Goal: Information Seeking & Learning: Get advice/opinions

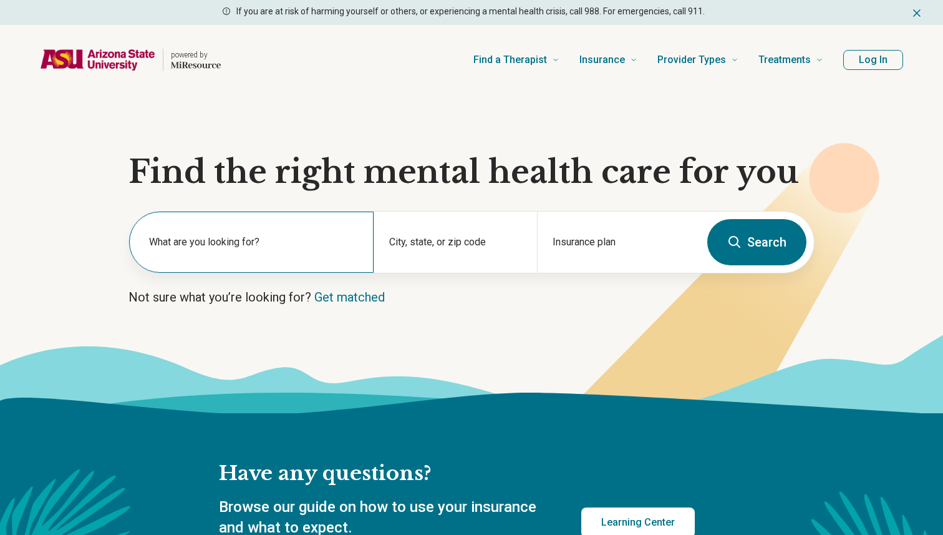
click at [321, 245] on label "What are you looking for?" at bounding box center [254, 242] width 210 height 15
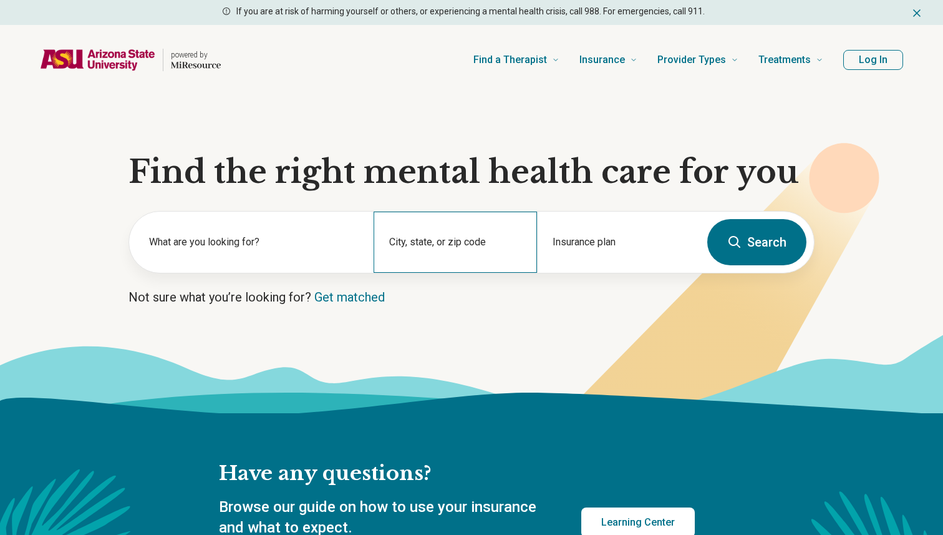
click at [454, 263] on div "City, state, or zip code" at bounding box center [455, 242] width 163 height 61
click at [447, 248] on input "City, state, or zip code" at bounding box center [455, 250] width 132 height 15
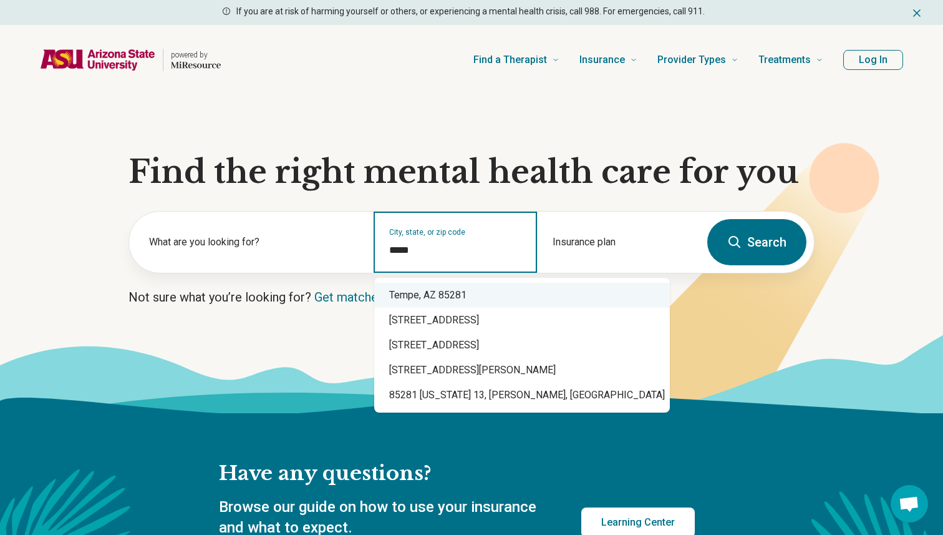
click at [494, 302] on div "Tempe, AZ 85281" at bounding box center [522, 295] width 296 height 25
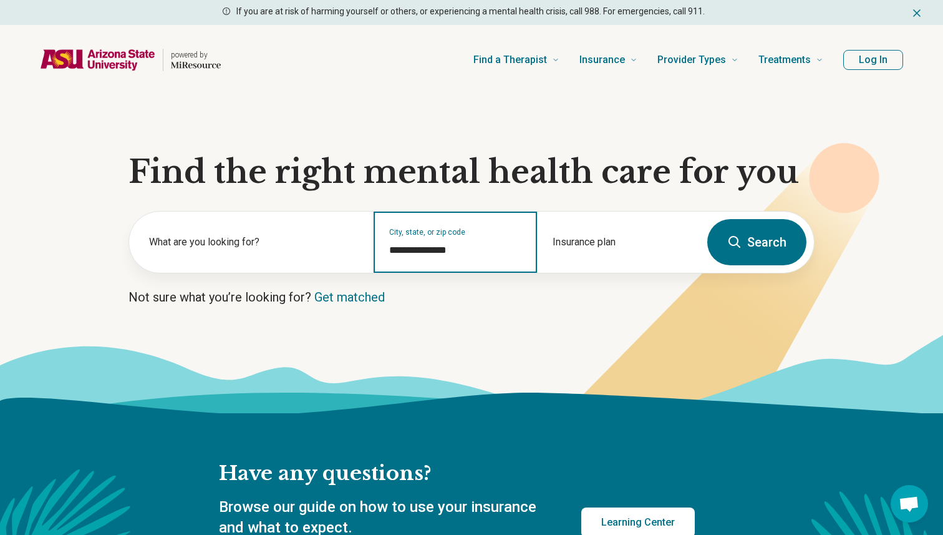
type input "**********"
click at [787, 238] on button "Search" at bounding box center [757, 242] width 99 height 46
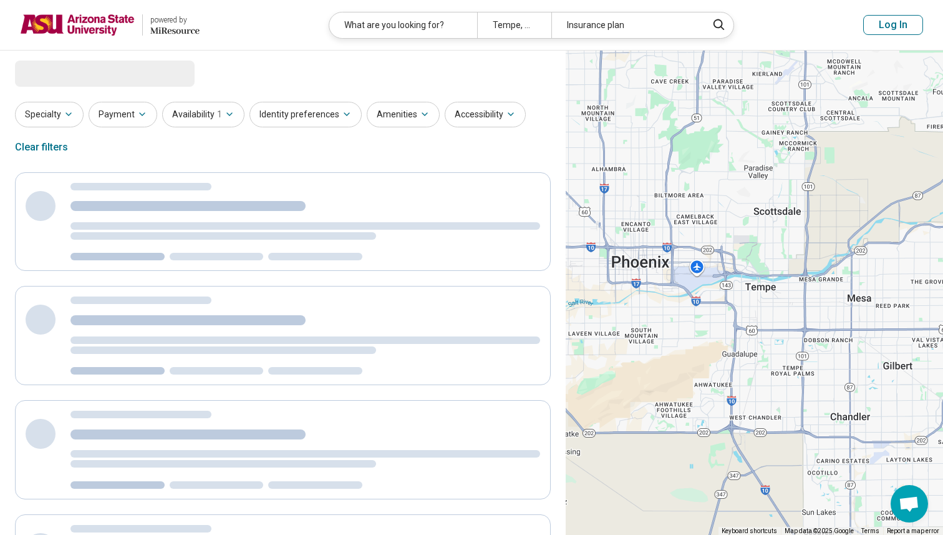
select select "***"
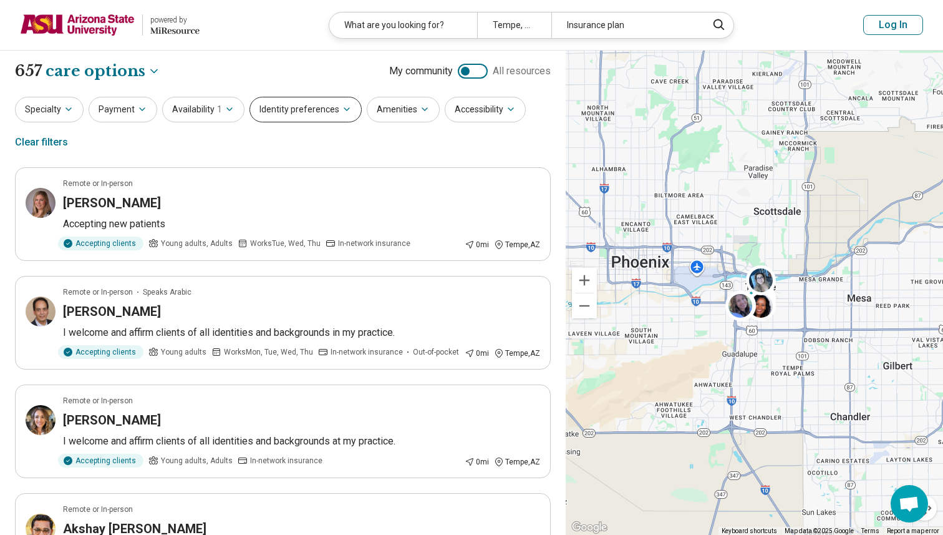
click at [318, 108] on button "Identity preferences" at bounding box center [306, 110] width 112 height 26
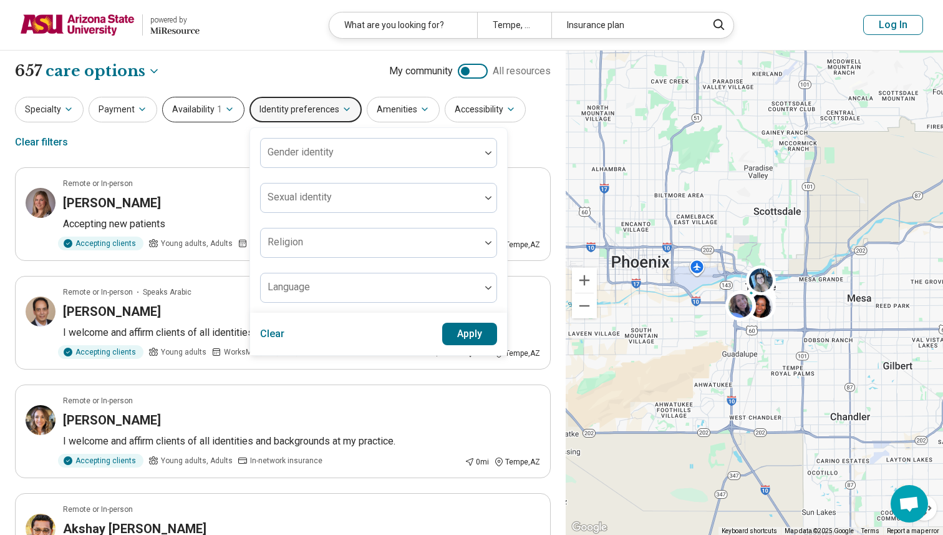
click at [231, 112] on button "Availability 1" at bounding box center [203, 110] width 82 height 26
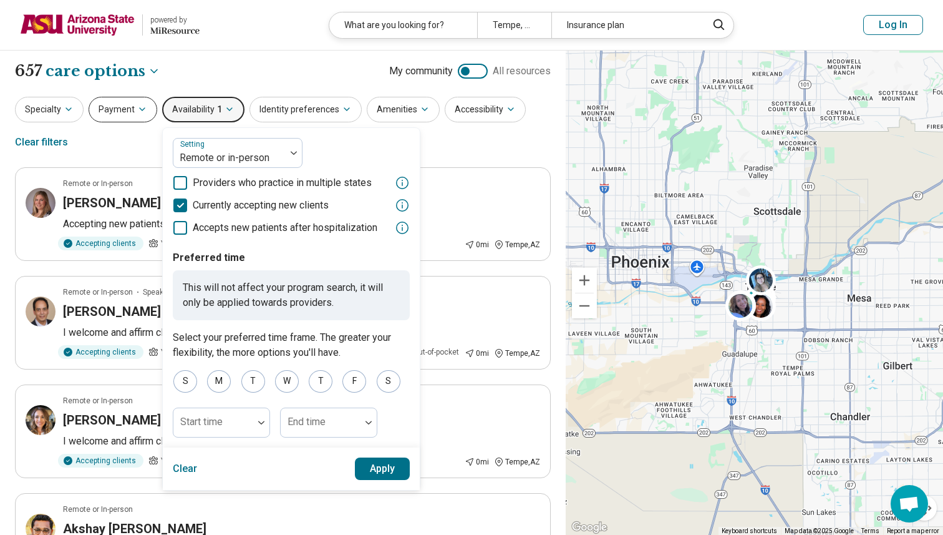
click at [138, 114] on icon "button" at bounding box center [142, 109] width 10 height 10
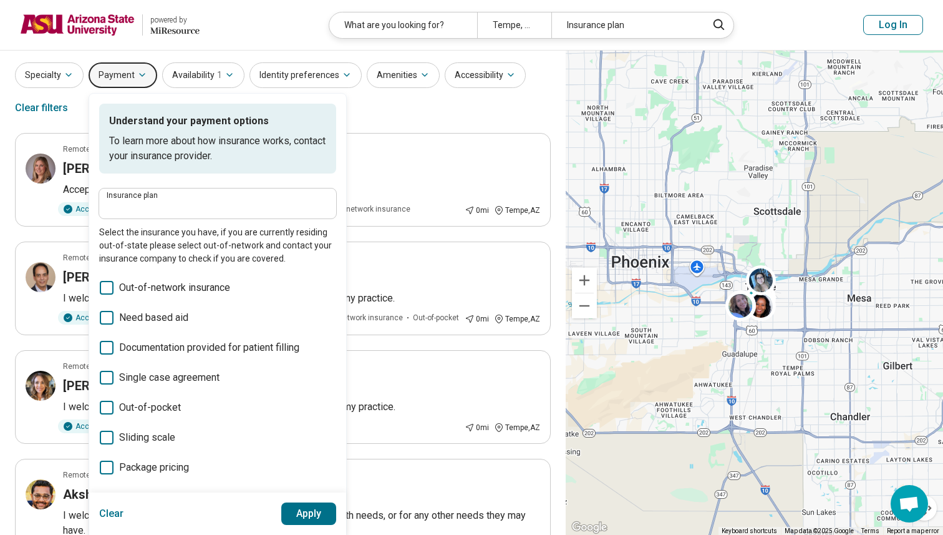
scroll to position [39, 0]
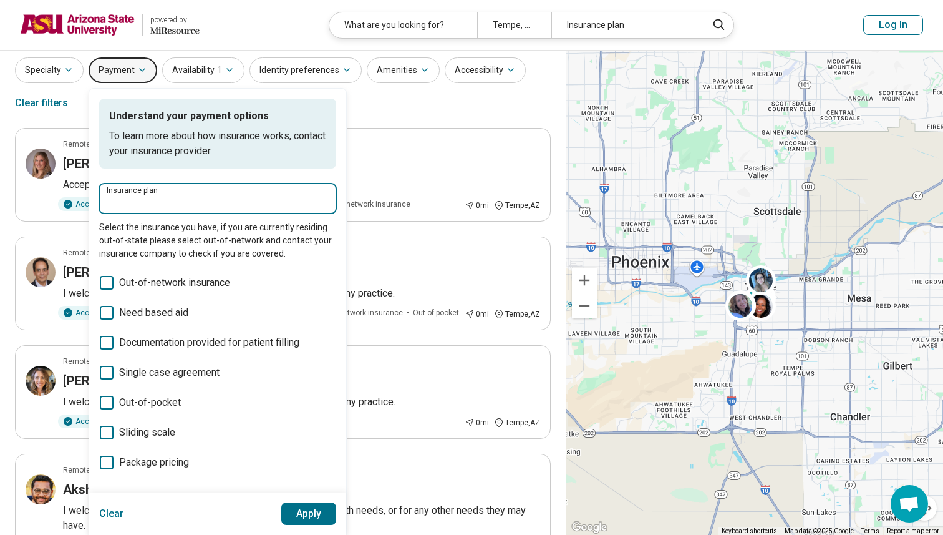
click at [199, 205] on input "Insurance plan" at bounding box center [218, 202] width 222 height 15
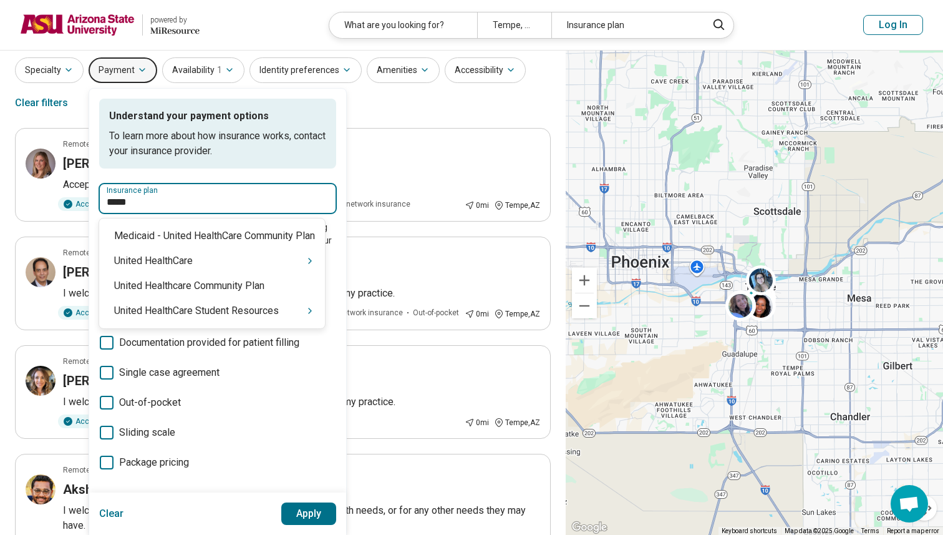
type input "******"
click at [202, 323] on div "United HealthCare Student Resources" at bounding box center [212, 310] width 226 height 25
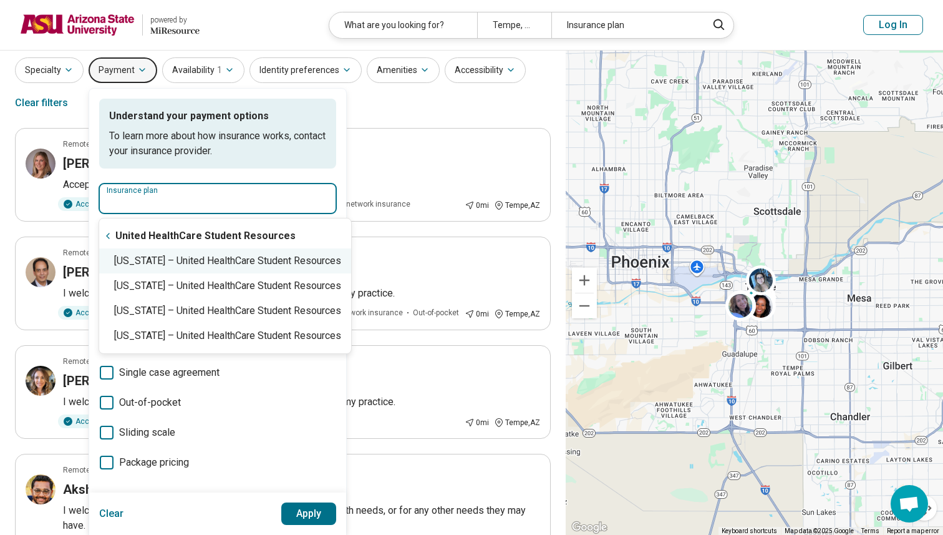
click at [197, 263] on div "Arizona – United HealthCare Student Resources" at bounding box center [225, 260] width 252 height 25
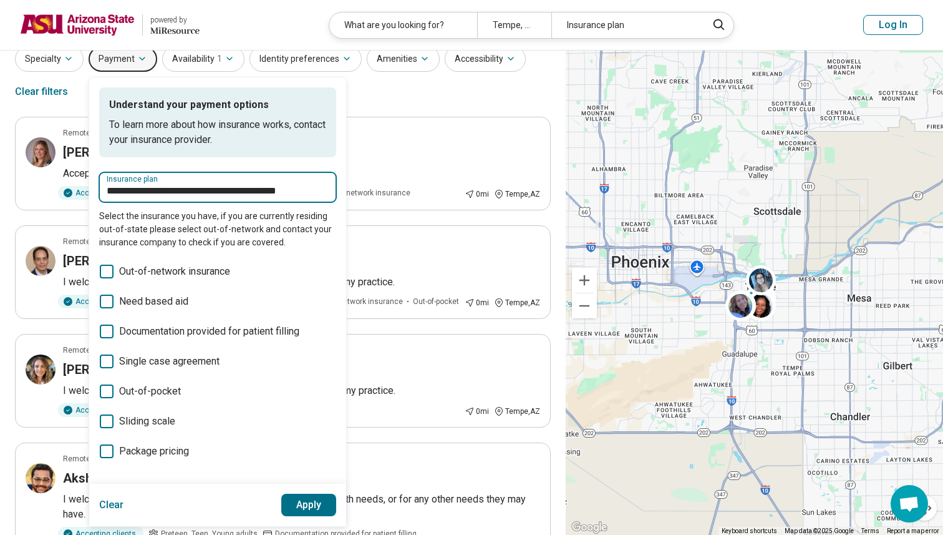
scroll to position [53, 0]
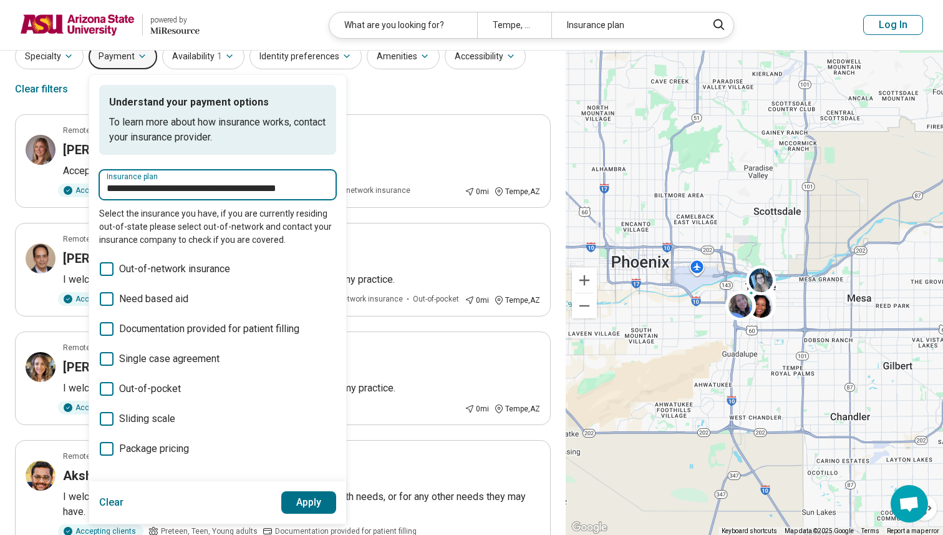
type input "**********"
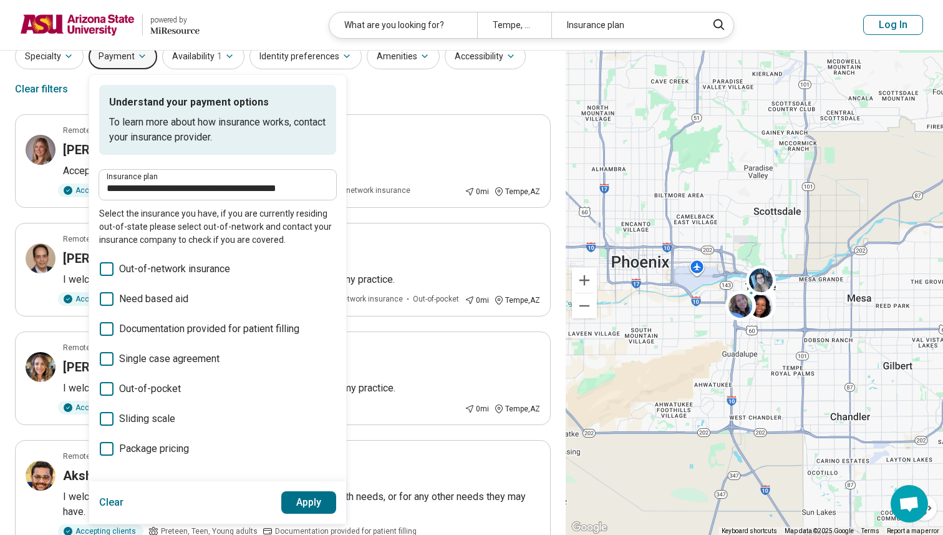
click at [302, 502] on button "Apply" at bounding box center [309, 502] width 56 height 22
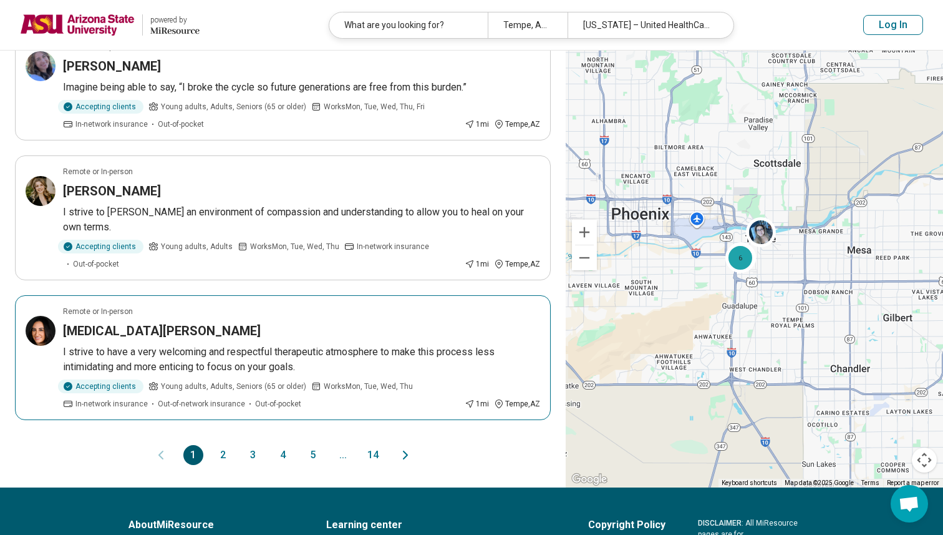
scroll to position [1134, 0]
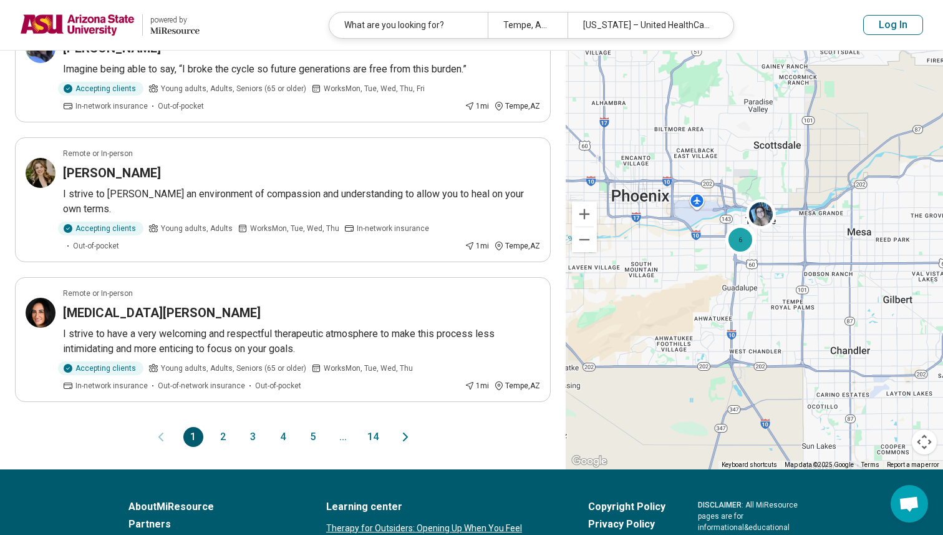
click at [225, 427] on button "2" at bounding box center [223, 437] width 20 height 20
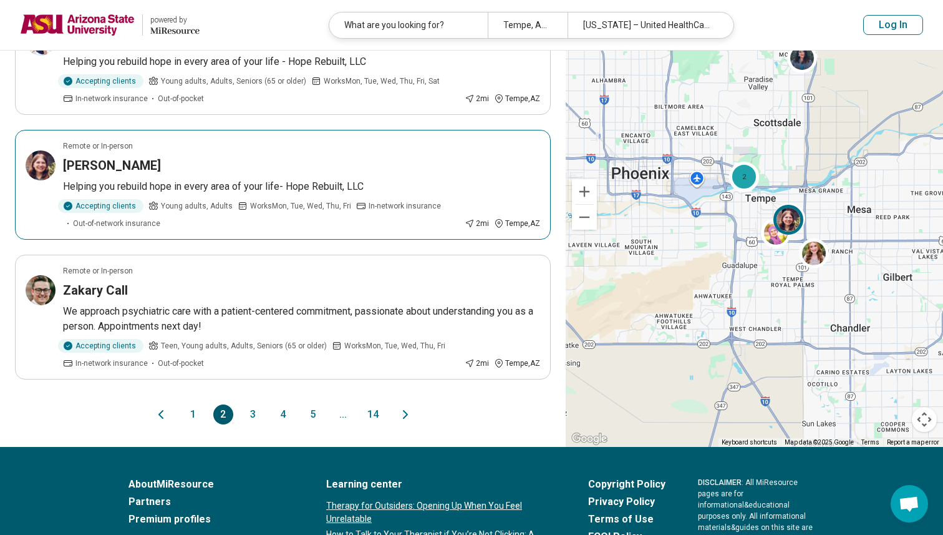
scroll to position [1170, 0]
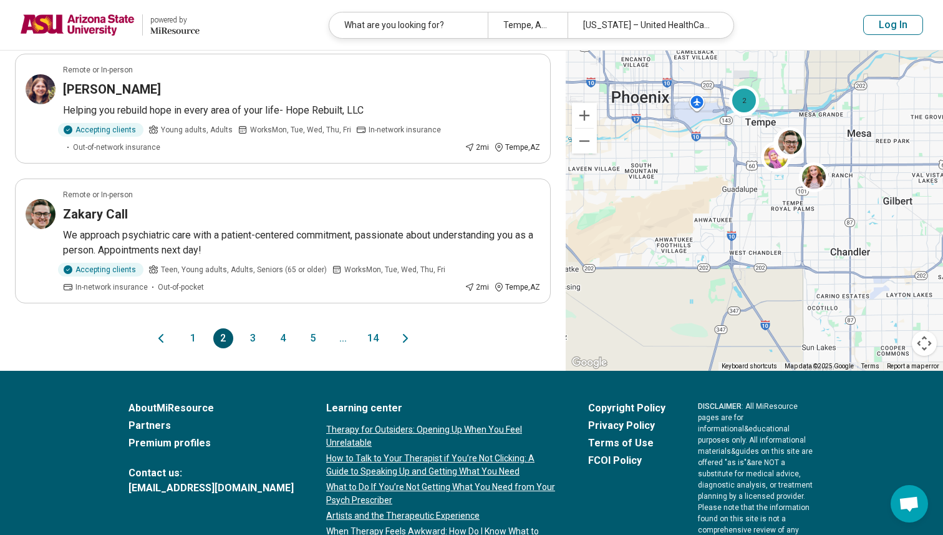
click at [243, 333] on button "3" at bounding box center [253, 338] width 20 height 20
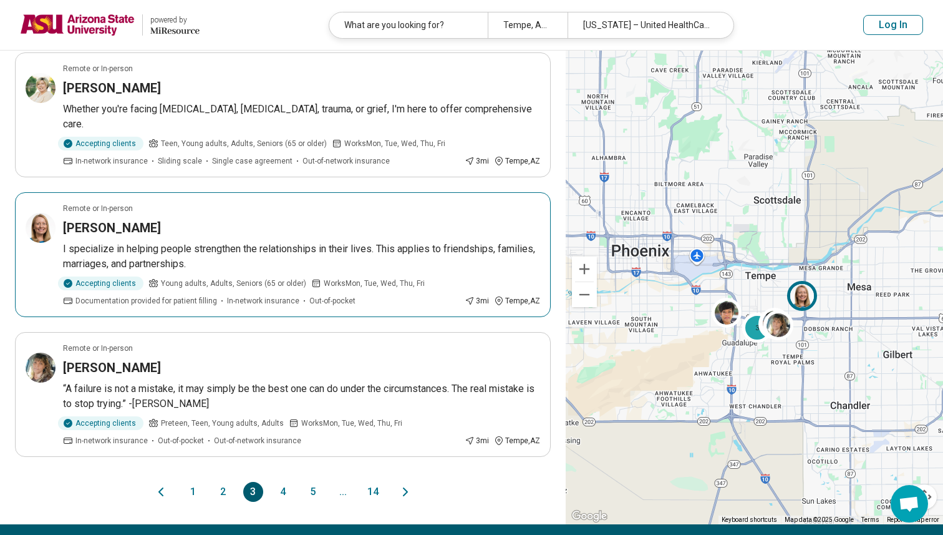
scroll to position [1096, 0]
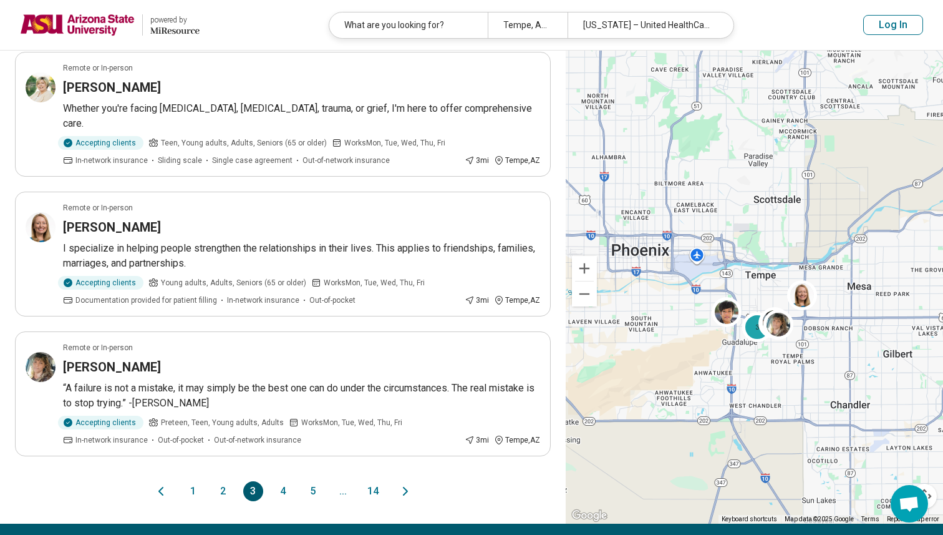
click at [282, 481] on button "4" at bounding box center [283, 491] width 20 height 20
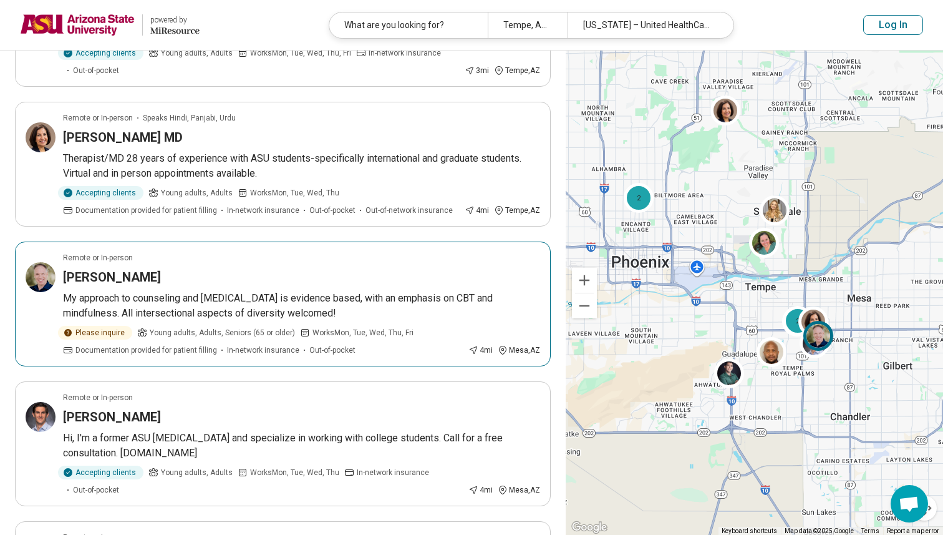
scroll to position [754, 0]
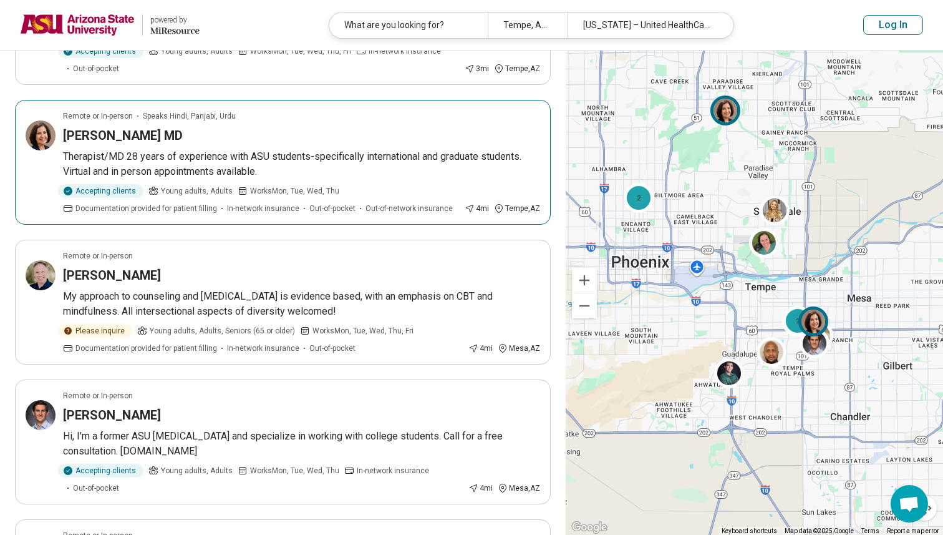
click at [341, 127] on div "Gurjot Marwah MD" at bounding box center [301, 135] width 477 height 17
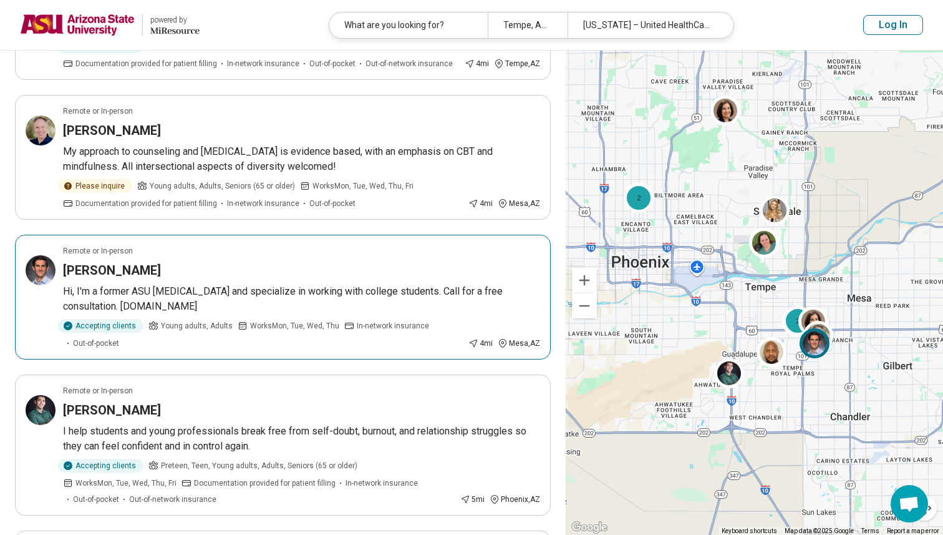
scroll to position [899, 0]
click at [332, 283] on p "Hi, I'm a former ASU psychologist and specialize in working with college studen…" at bounding box center [301, 298] width 477 height 30
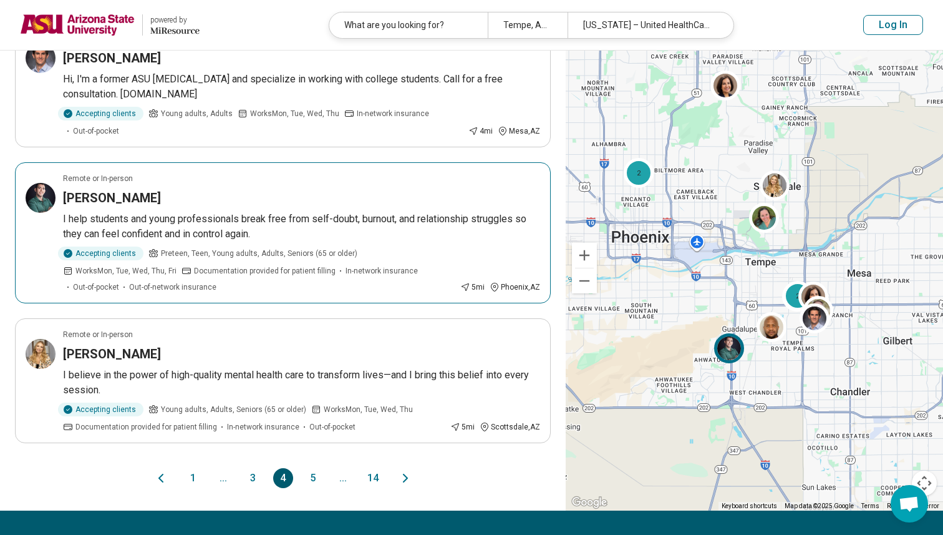
scroll to position [1113, 0]
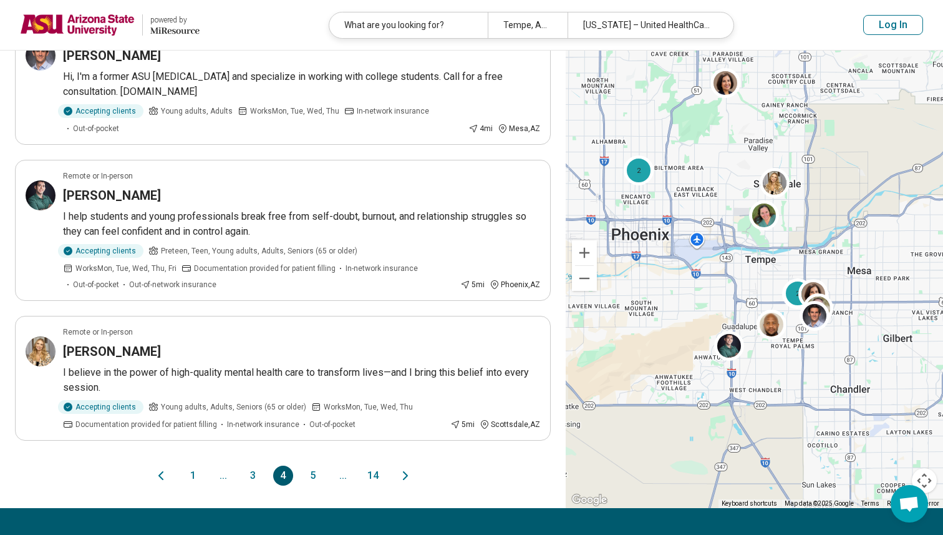
click at [306, 465] on button "5" at bounding box center [313, 475] width 20 height 20
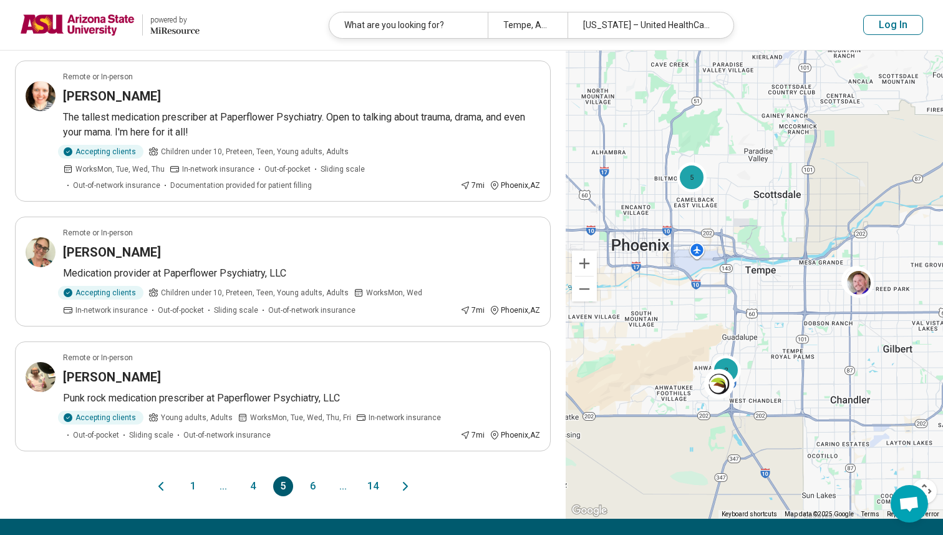
scroll to position [1054, 0]
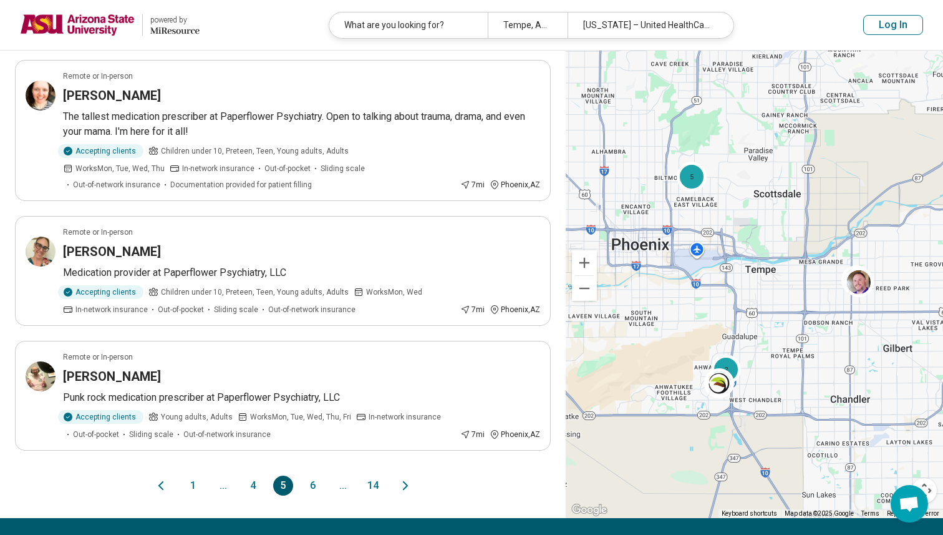
click at [316, 489] on button "6" at bounding box center [313, 485] width 20 height 20
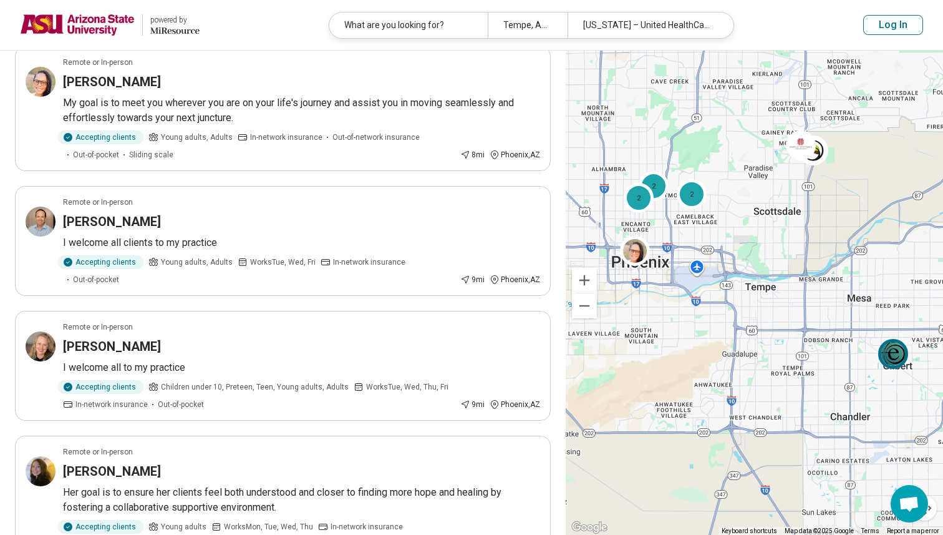
scroll to position [0, 0]
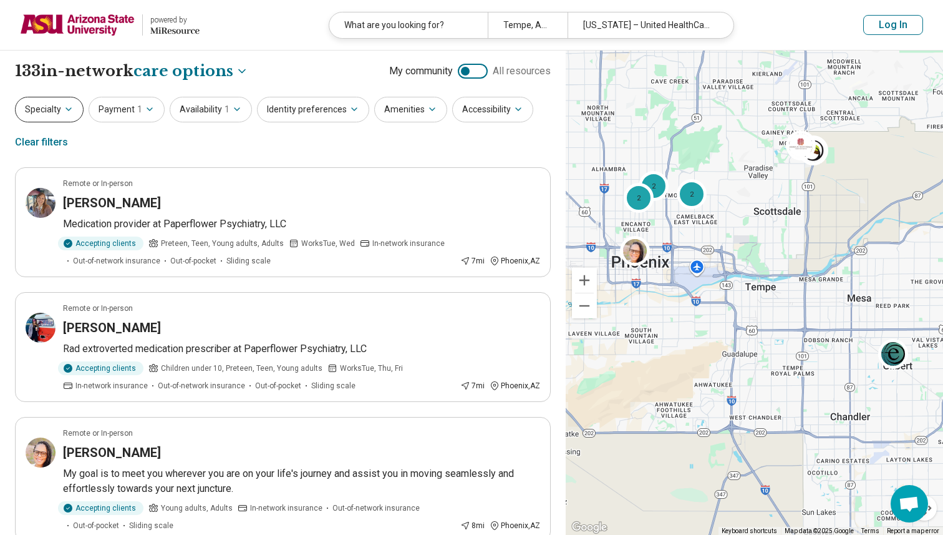
click at [64, 99] on button "Specialty" at bounding box center [49, 110] width 69 height 26
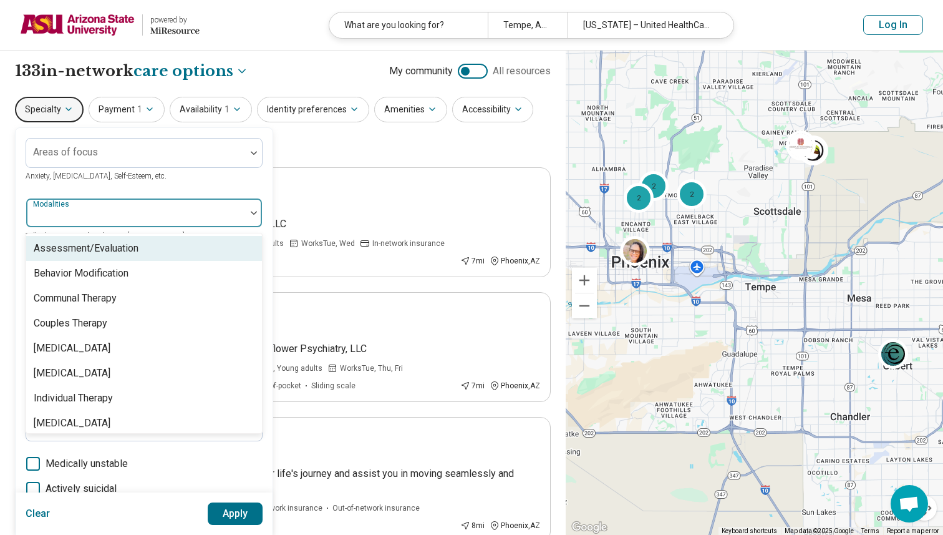
click at [102, 209] on div at bounding box center [136, 217] width 210 height 17
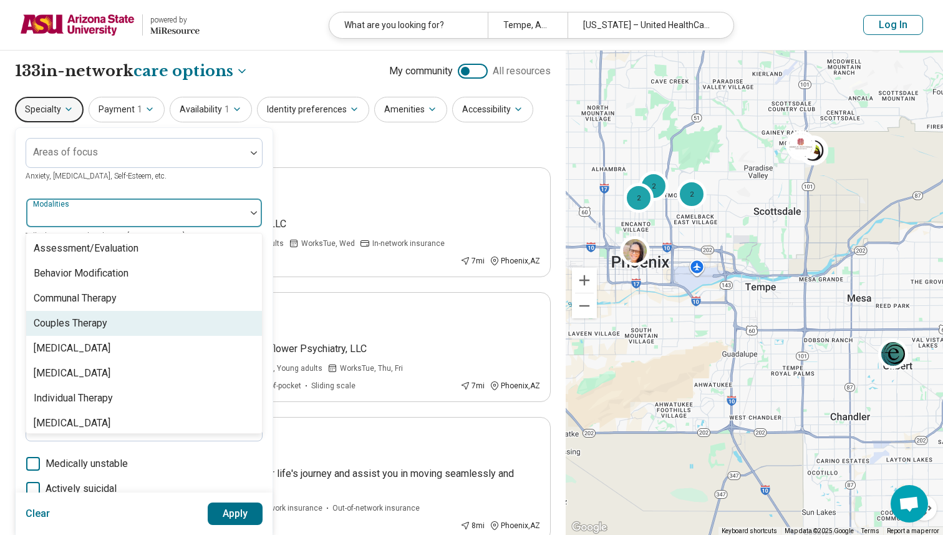
scroll to position [5, 0]
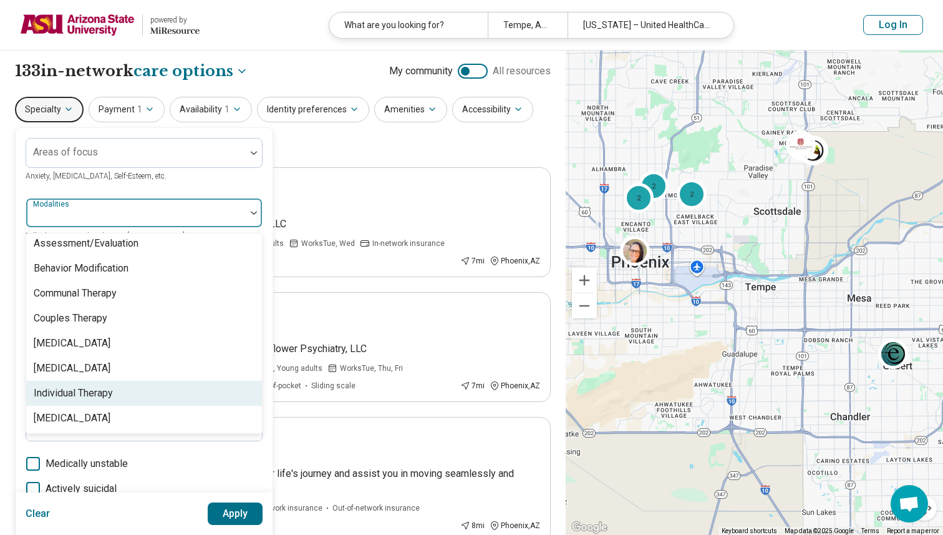
click at [137, 397] on div "Individual Therapy" at bounding box center [144, 393] width 236 height 25
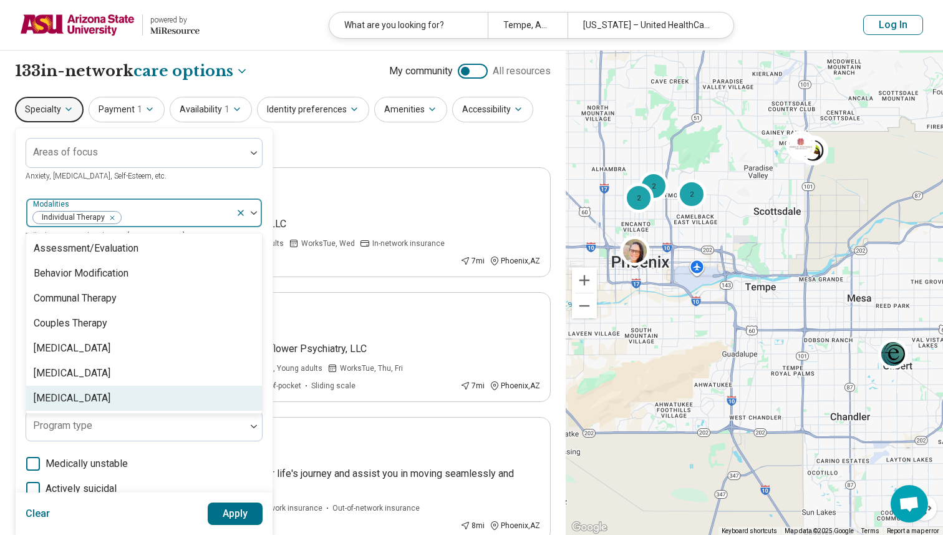
scroll to position [0, 0]
click at [164, 391] on div "Medication Management" at bounding box center [144, 398] width 236 height 25
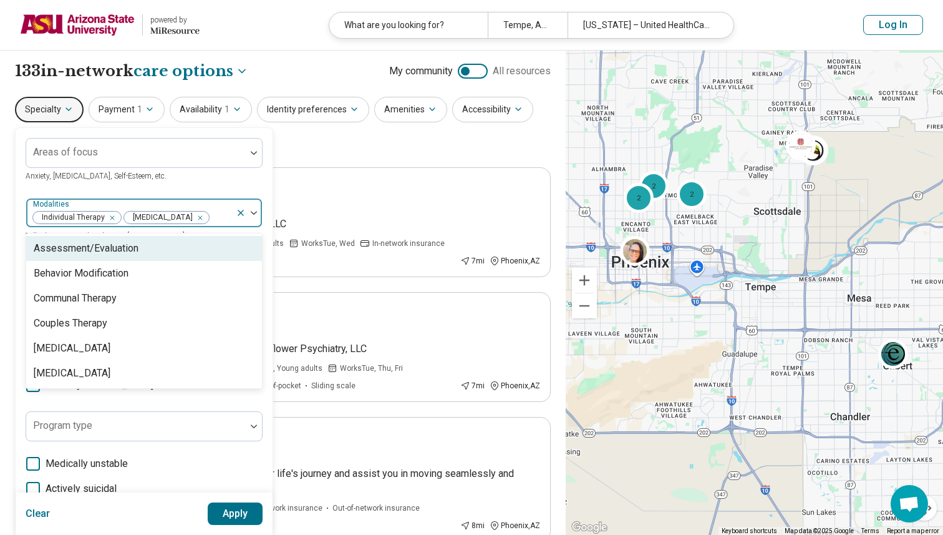
click at [190, 225] on div "Remove [object Object]" at bounding box center [197, 217] width 15 height 15
click at [109, 216] on icon "Remove [object Object]" at bounding box center [109, 217] width 4 height 4
click at [166, 182] on div "Areas of focus Anxiety, Depression, Self-Esteem, etc." at bounding box center [144, 160] width 237 height 45
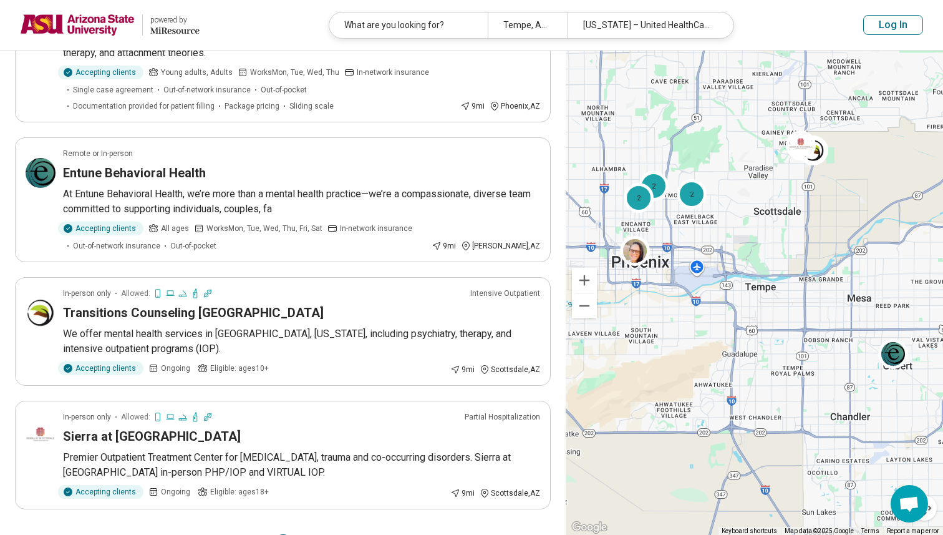
scroll to position [1279, 0]
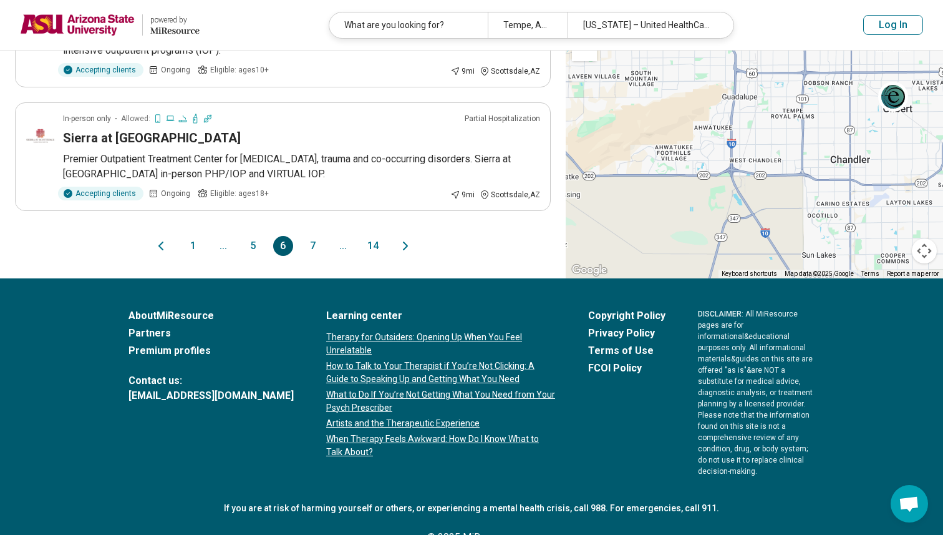
click at [194, 236] on button "1" at bounding box center [193, 246] width 20 height 20
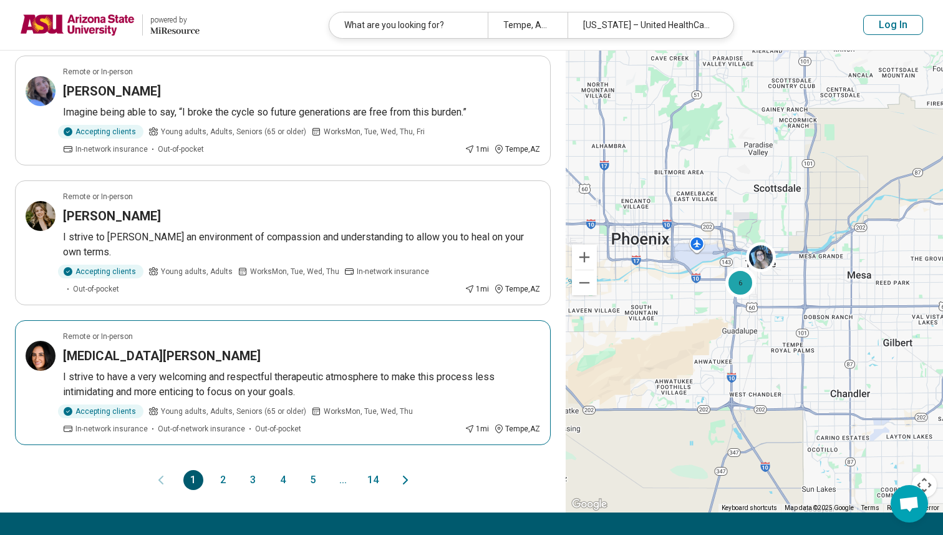
scroll to position [1092, 0]
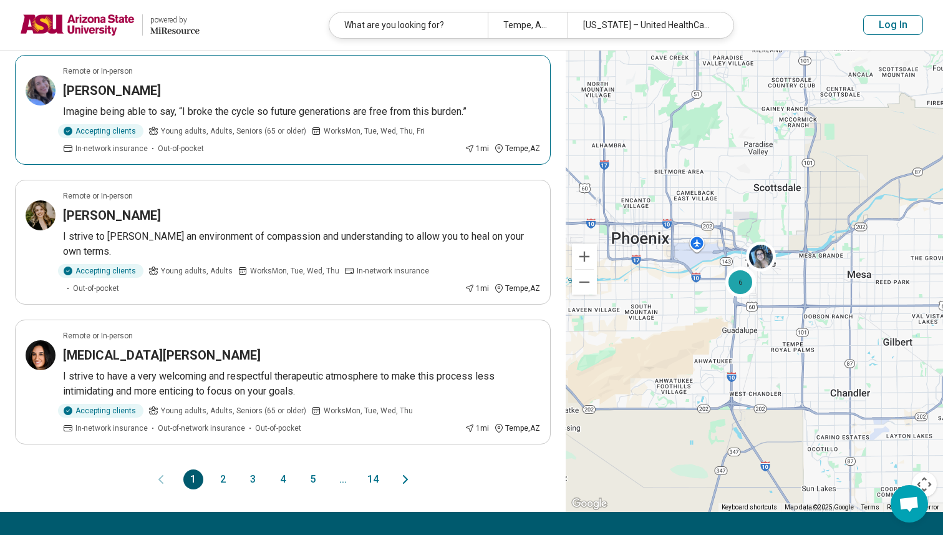
click at [290, 114] on p "Imagine being able to say, “I broke the cycle so future generations are free fr…" at bounding box center [301, 111] width 477 height 15
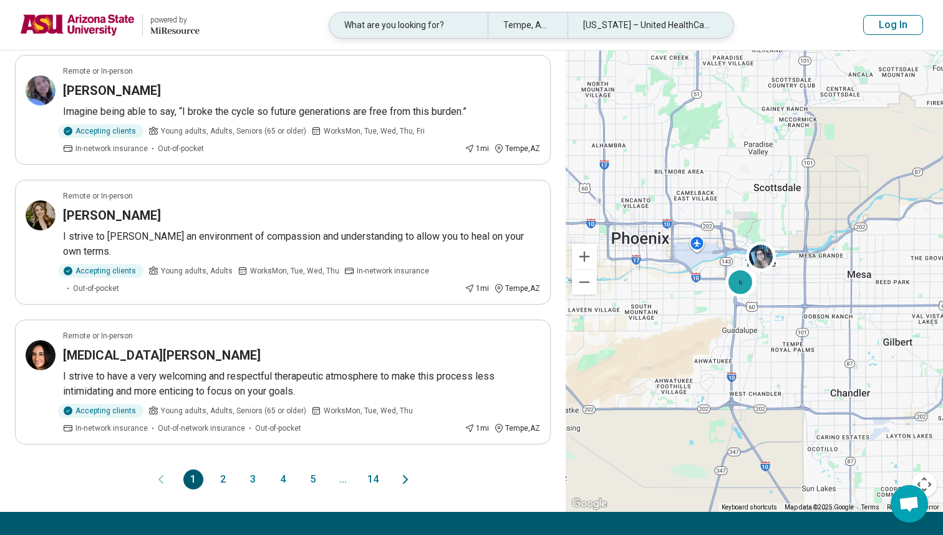
click at [472, 27] on div "What are you looking for?" at bounding box center [408, 25] width 158 height 26
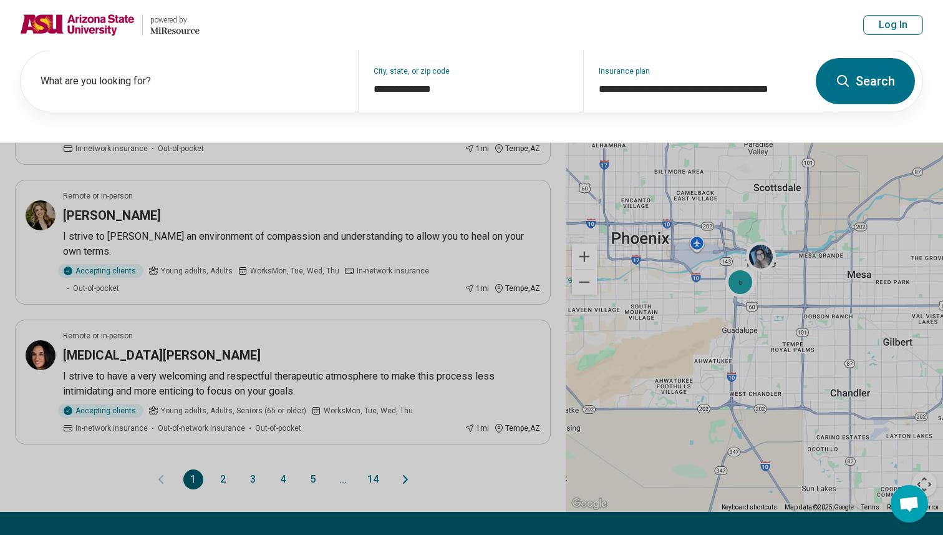
click at [334, 248] on button at bounding box center [471, 267] width 943 height 535
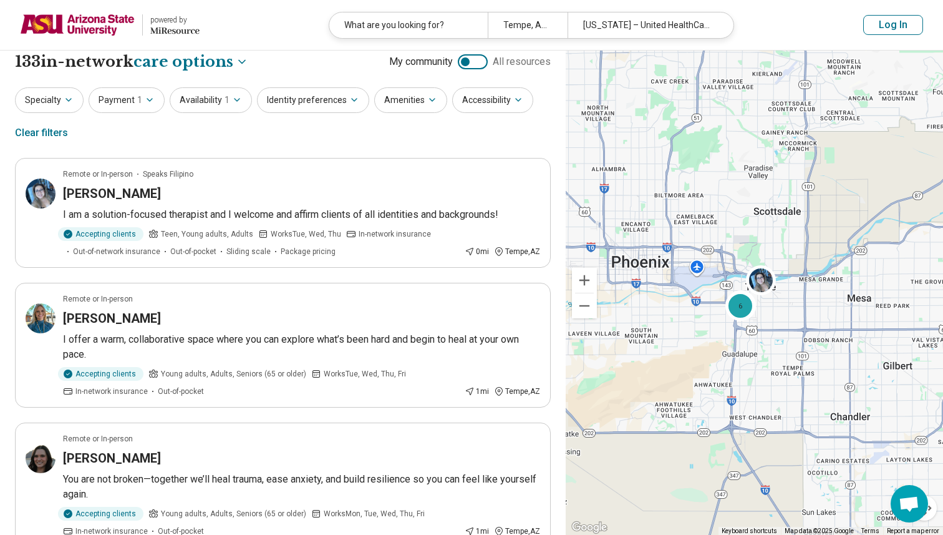
scroll to position [0, 0]
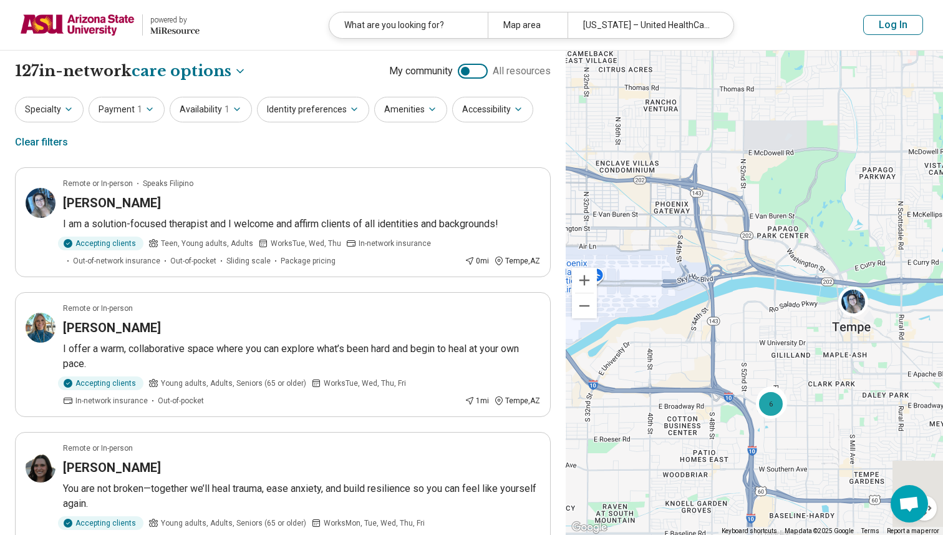
drag, startPoint x: 888, startPoint y: 357, endPoint x: 808, endPoint y: 357, distance: 79.9
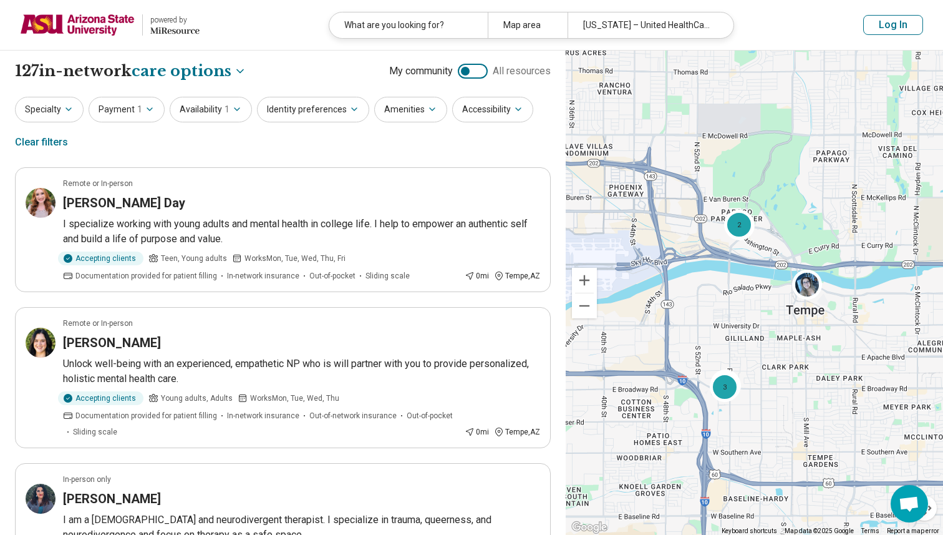
drag, startPoint x: 845, startPoint y: 364, endPoint x: 800, endPoint y: 348, distance: 48.0
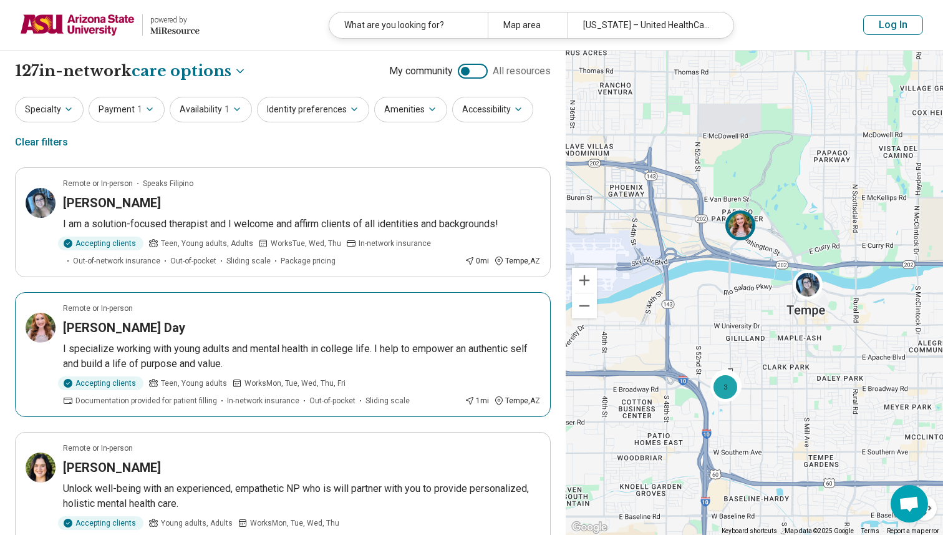
click at [746, 241] on div at bounding box center [744, 228] width 36 height 36
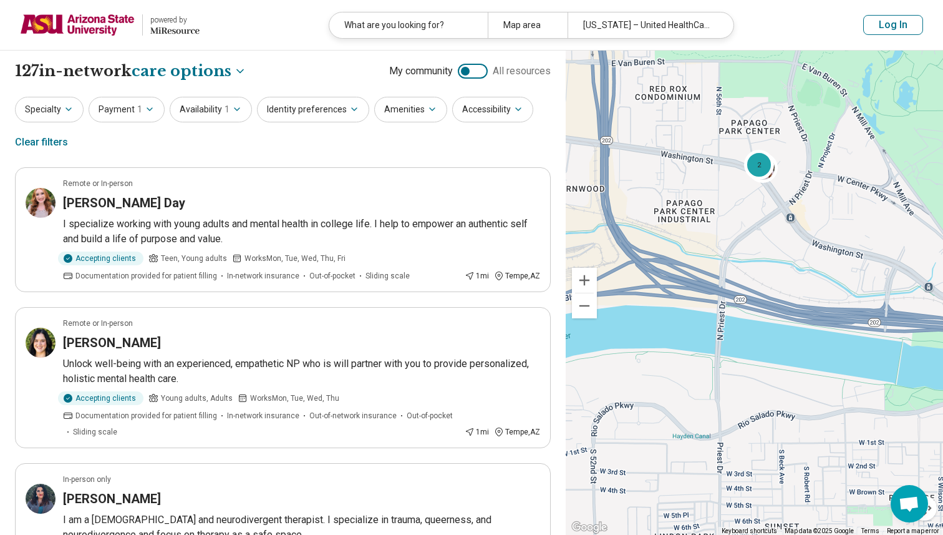
drag, startPoint x: 729, startPoint y: 288, endPoint x: 718, endPoint y: 419, distance: 132.1
click at [718, 419] on div "2 2 3" at bounding box center [754, 293] width 377 height 485
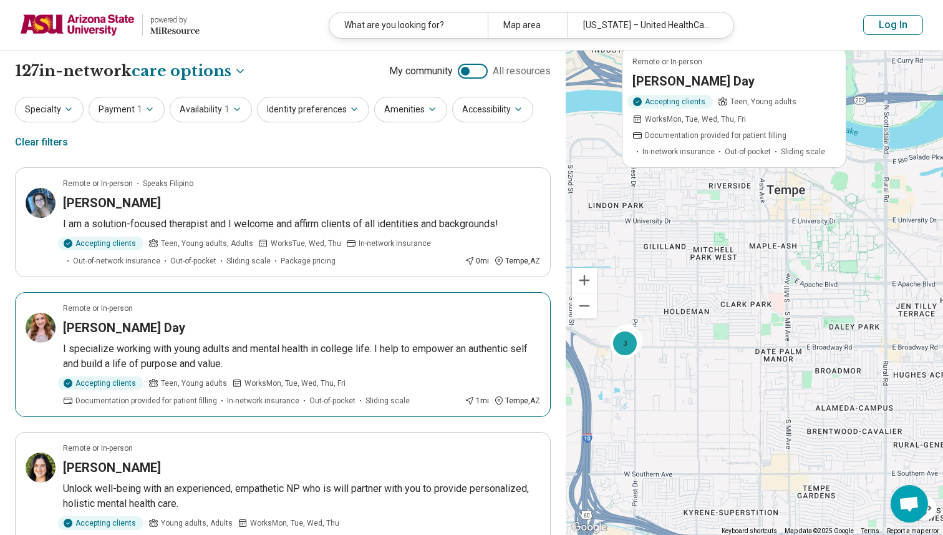
drag, startPoint x: 833, startPoint y: 308, endPoint x: 762, endPoint y: 162, distance: 161.8
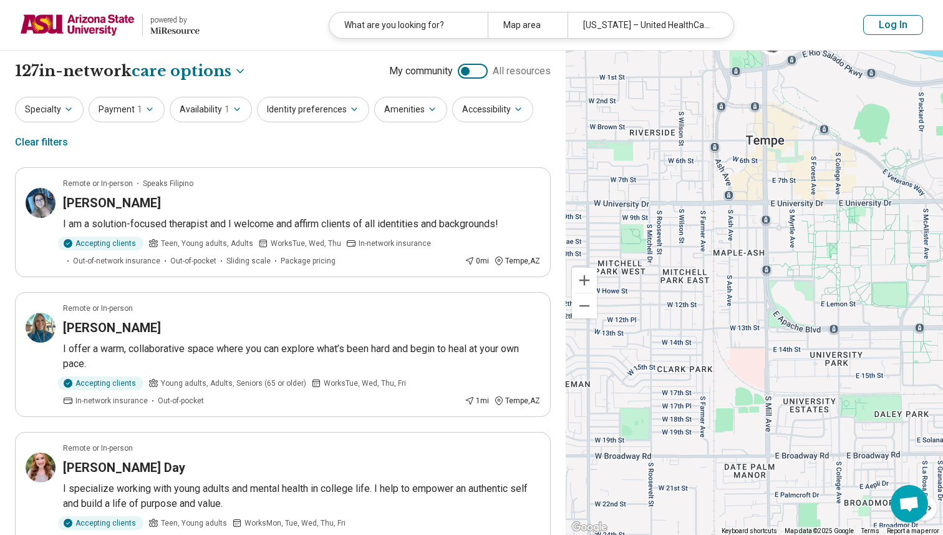
drag, startPoint x: 785, startPoint y: 270, endPoint x: 791, endPoint y: 200, distance: 70.1
click at [789, 124] on div "2 2 3" at bounding box center [754, 293] width 377 height 485
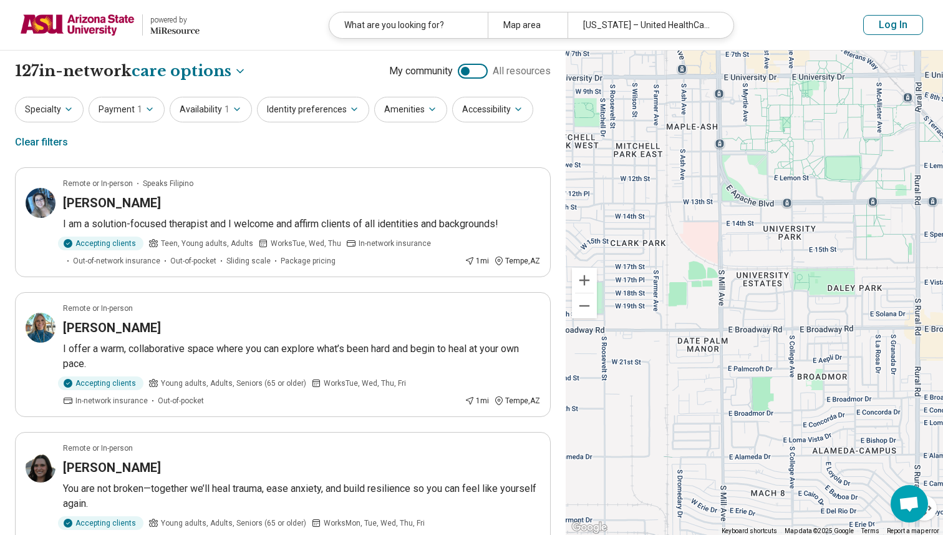
drag, startPoint x: 798, startPoint y: 241, endPoint x: 748, endPoint y: 101, distance: 148.4
click at [748, 101] on div "2 6" at bounding box center [754, 293] width 377 height 485
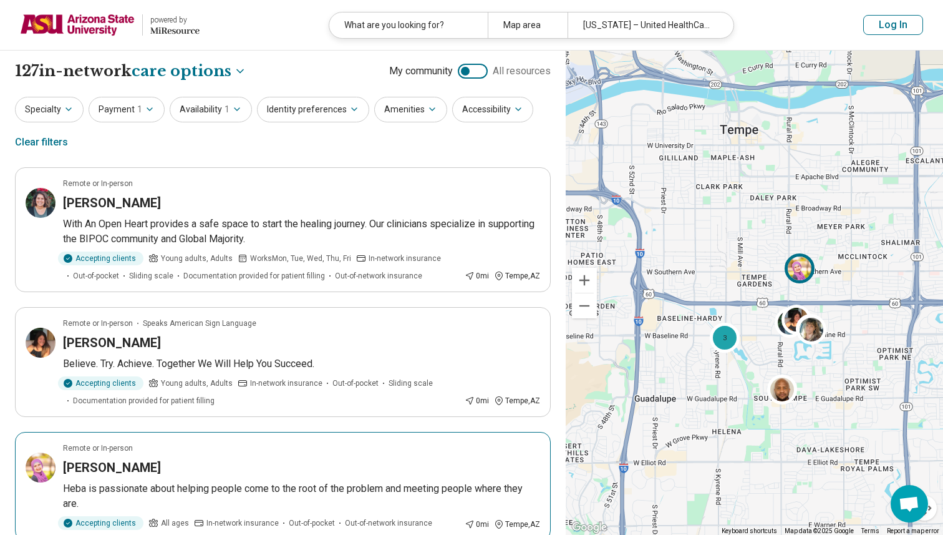
click at [794, 275] on img at bounding box center [800, 268] width 30 height 30
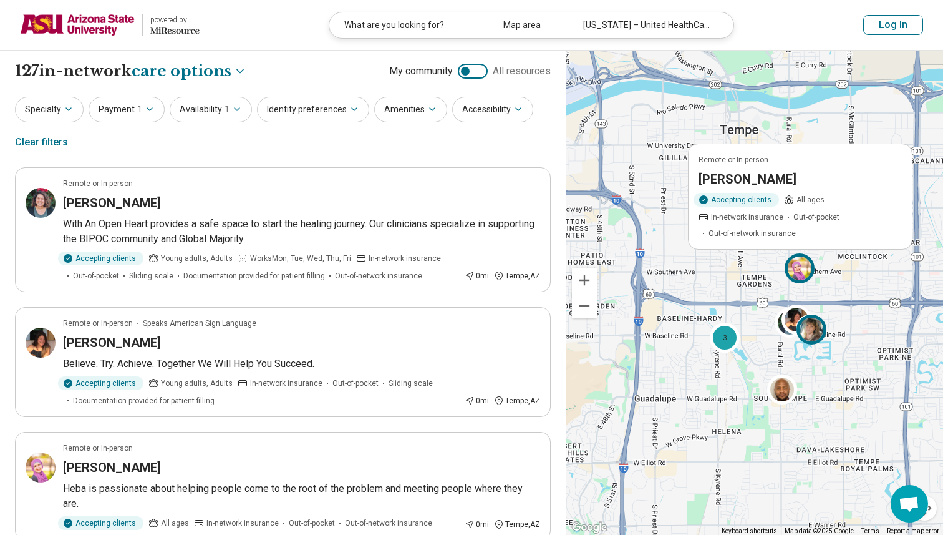
click at [805, 331] on img at bounding box center [811, 329] width 30 height 30
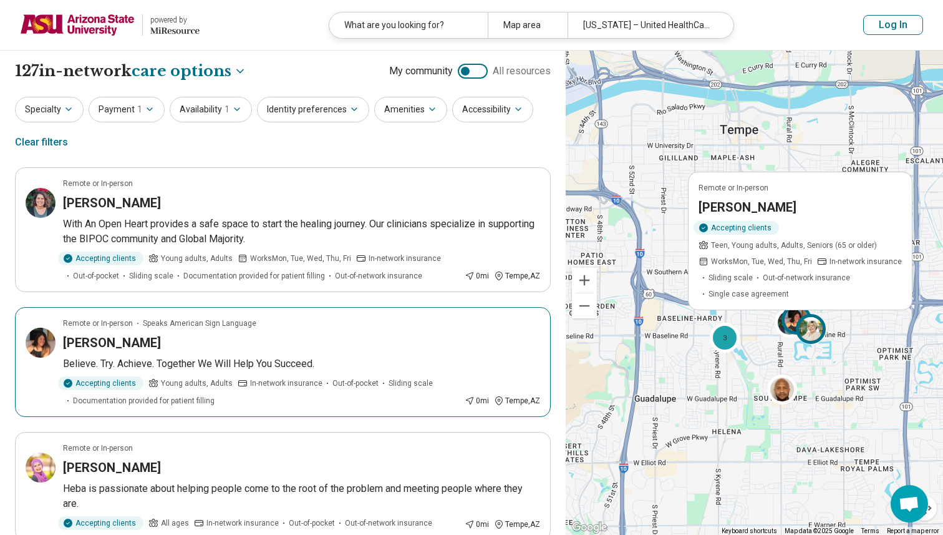
click at [792, 320] on img at bounding box center [796, 319] width 30 height 30
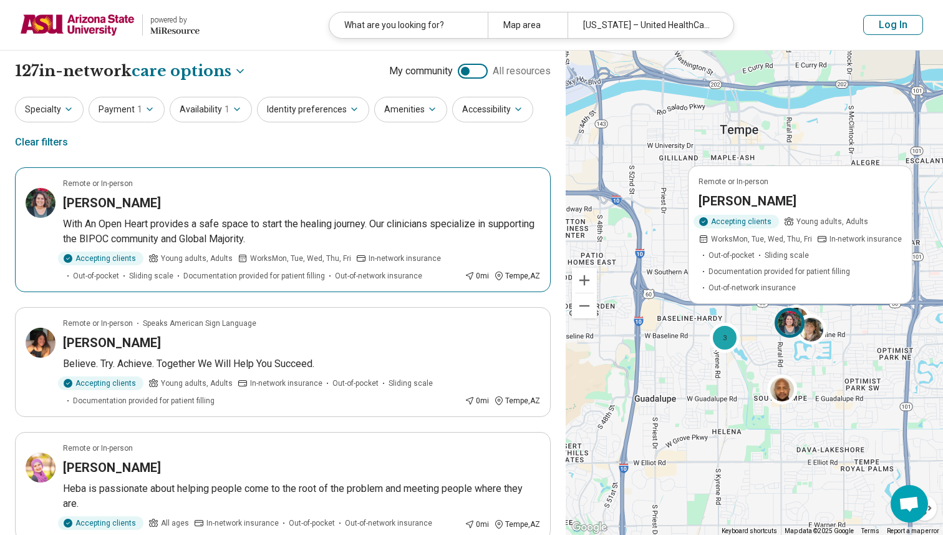
click at [778, 323] on img at bounding box center [790, 322] width 30 height 30
click at [796, 323] on img at bounding box center [790, 322] width 30 height 30
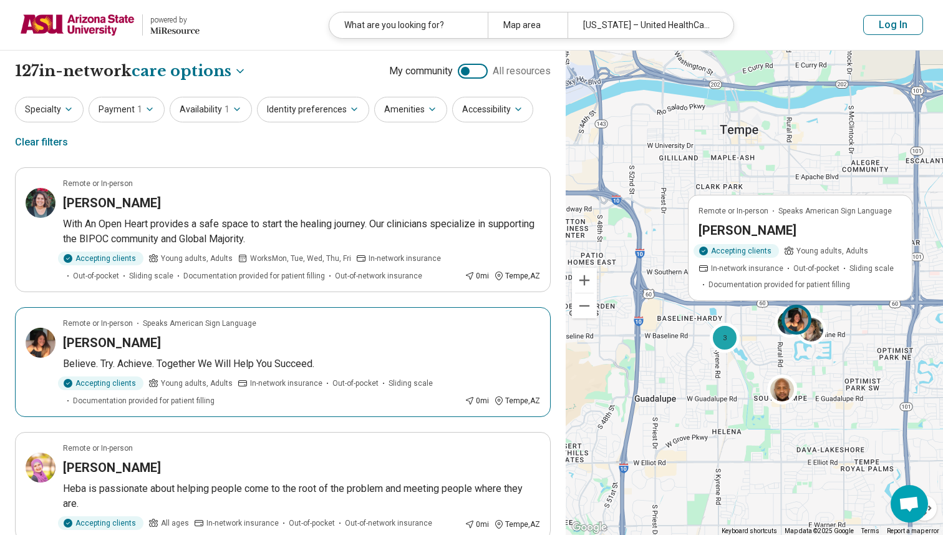
click at [798, 274] on div "Accepting clients Young adults, Adults In-network insurance Out-of-pocket Slidi…" at bounding box center [800, 267] width 203 height 46
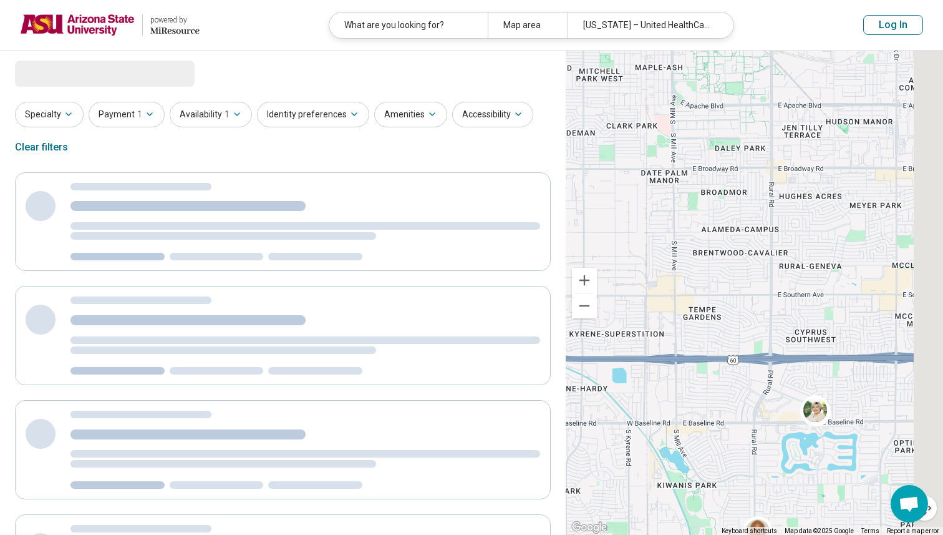
drag, startPoint x: 804, startPoint y: 224, endPoint x: 564, endPoint y: 153, distance: 249.9
click at [564, 153] on div "**********" at bounding box center [471, 451] width 943 height 800
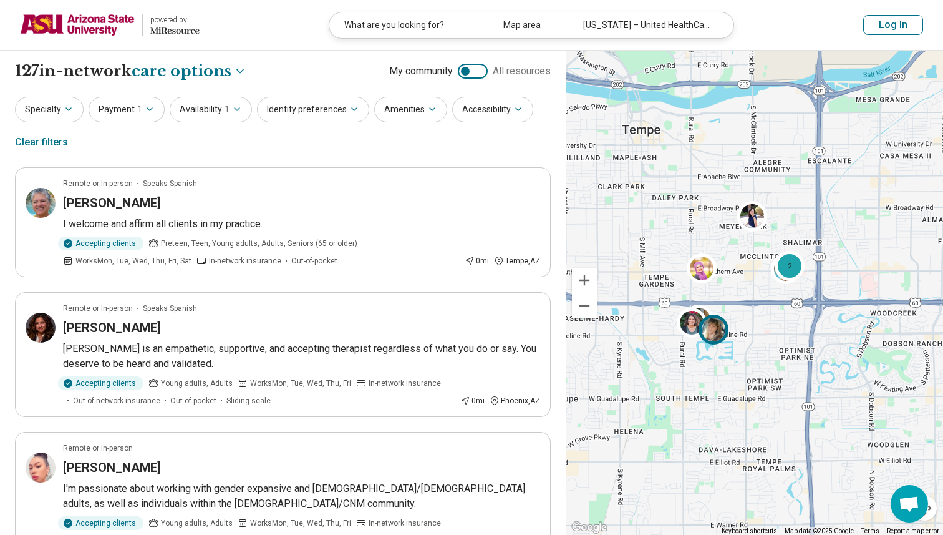
click at [716, 335] on img at bounding box center [713, 329] width 30 height 30
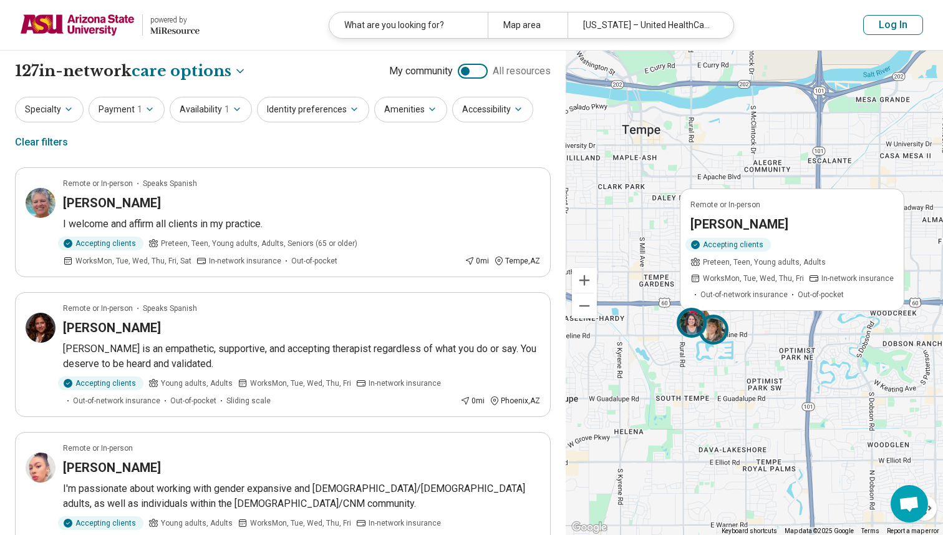
click at [695, 319] on img at bounding box center [692, 322] width 30 height 30
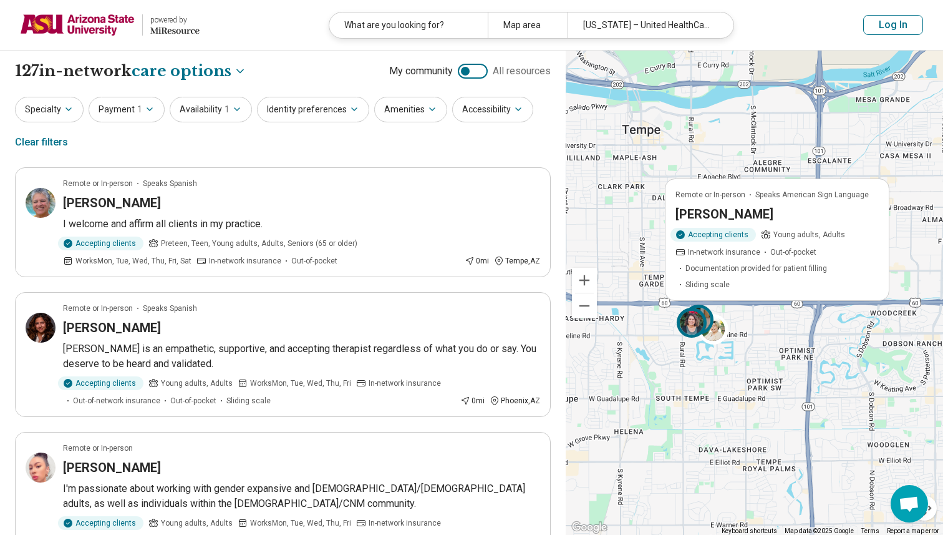
click at [683, 334] on div at bounding box center [695, 325] width 36 height 36
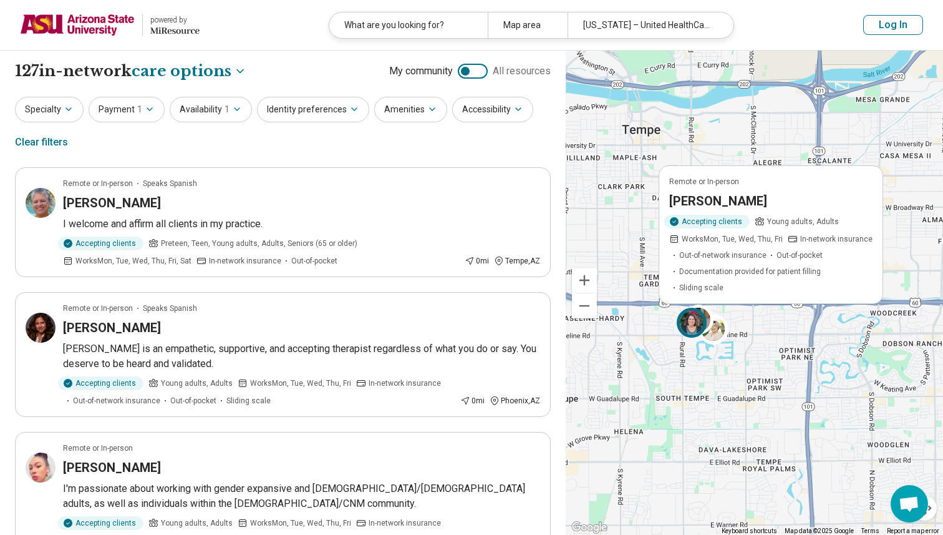
click at [745, 228] on div "Accepting clients" at bounding box center [706, 221] width 85 height 14
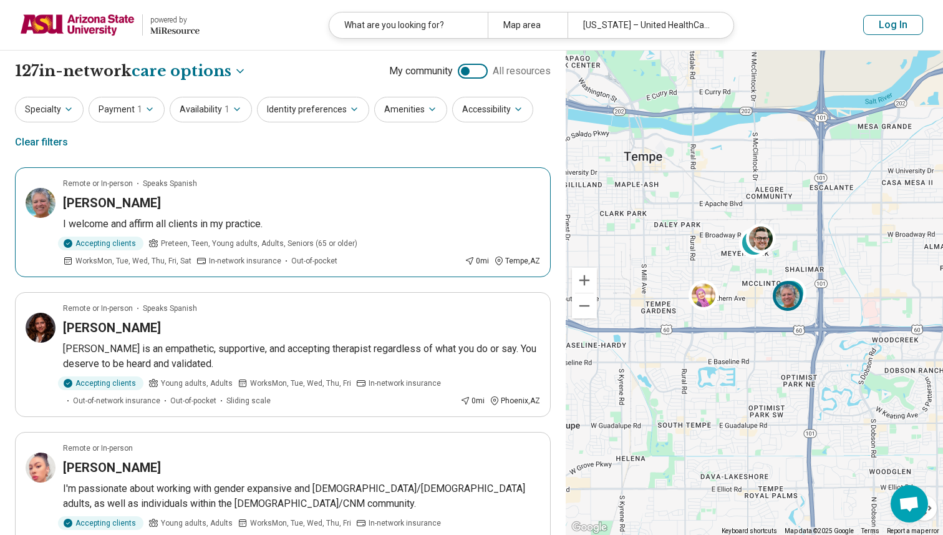
click at [781, 308] on img at bounding box center [788, 295] width 30 height 30
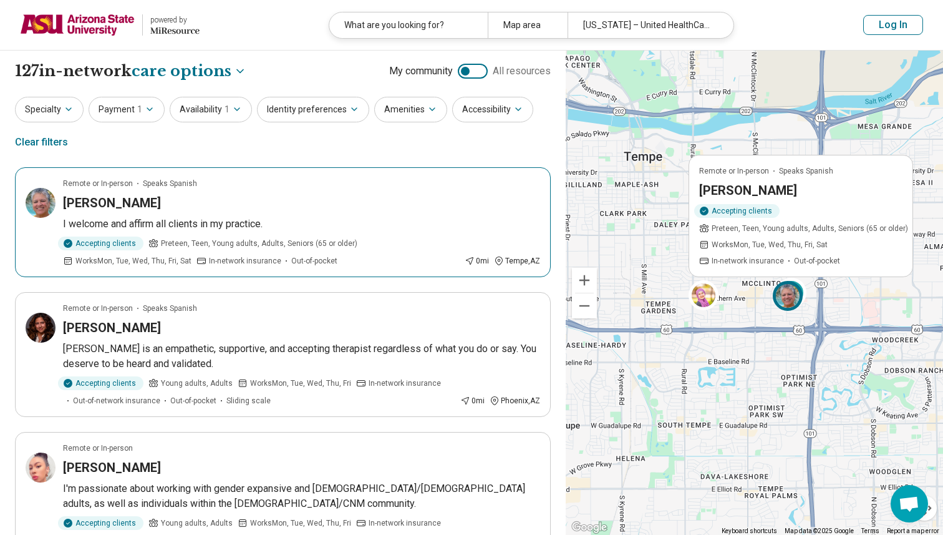
click at [812, 215] on div "Accepting clients Preteen, Teen, Young adults, Adults, Seniors (65 or older) Wo…" at bounding box center [806, 235] width 214 height 62
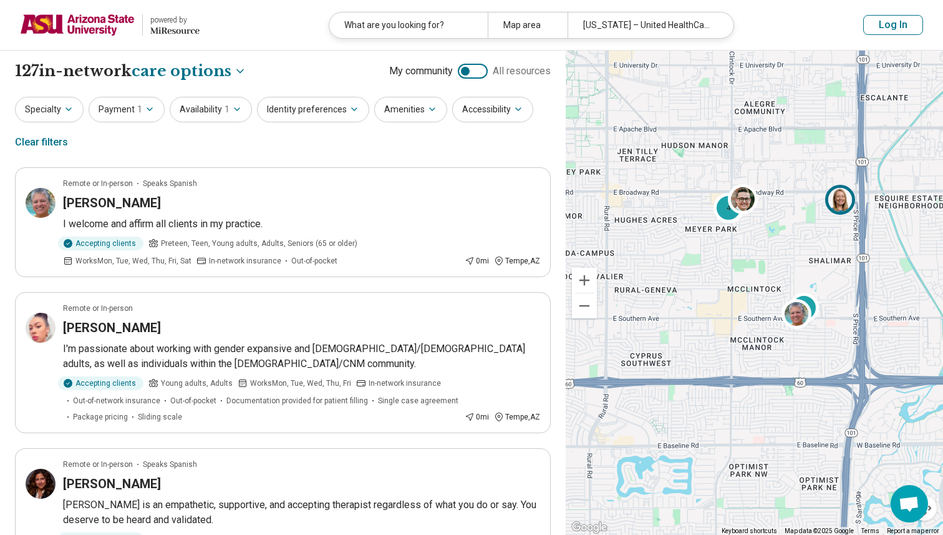
click at [847, 200] on img at bounding box center [840, 199] width 30 height 30
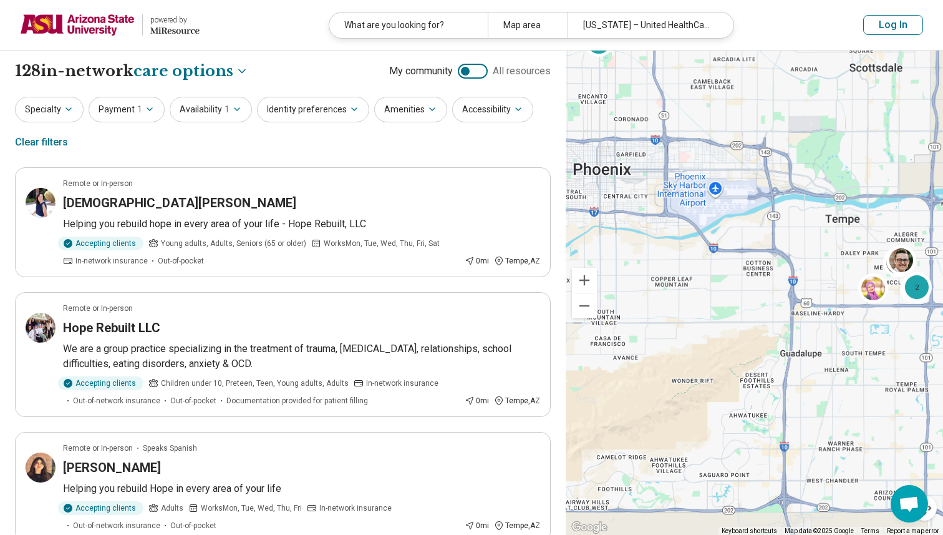
drag, startPoint x: 760, startPoint y: 373, endPoint x: 882, endPoint y: 349, distance: 124.1
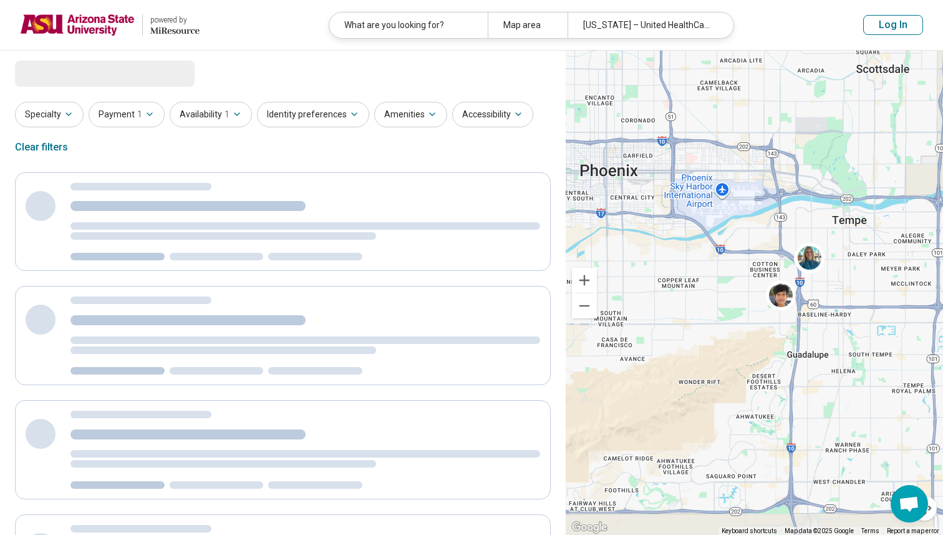
select select "***"
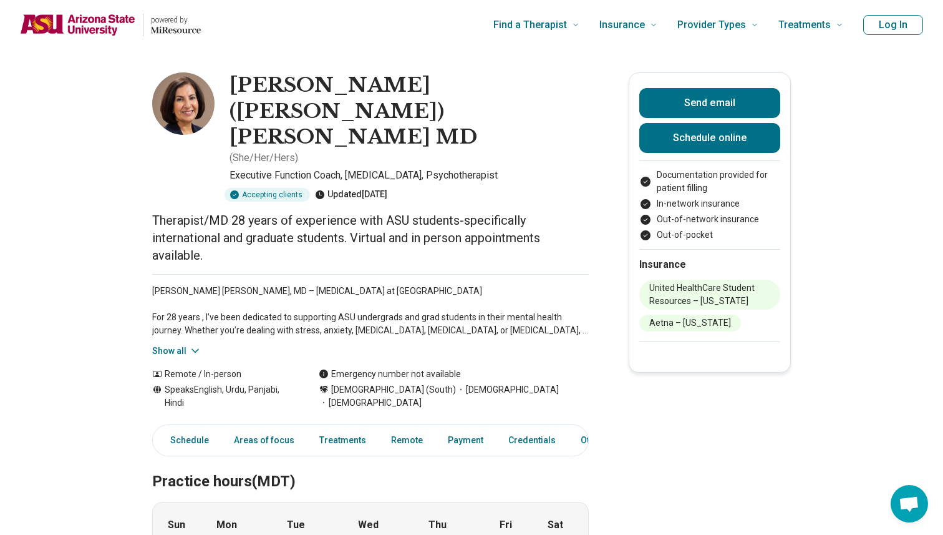
click at [195, 344] on icon at bounding box center [195, 350] width 12 height 12
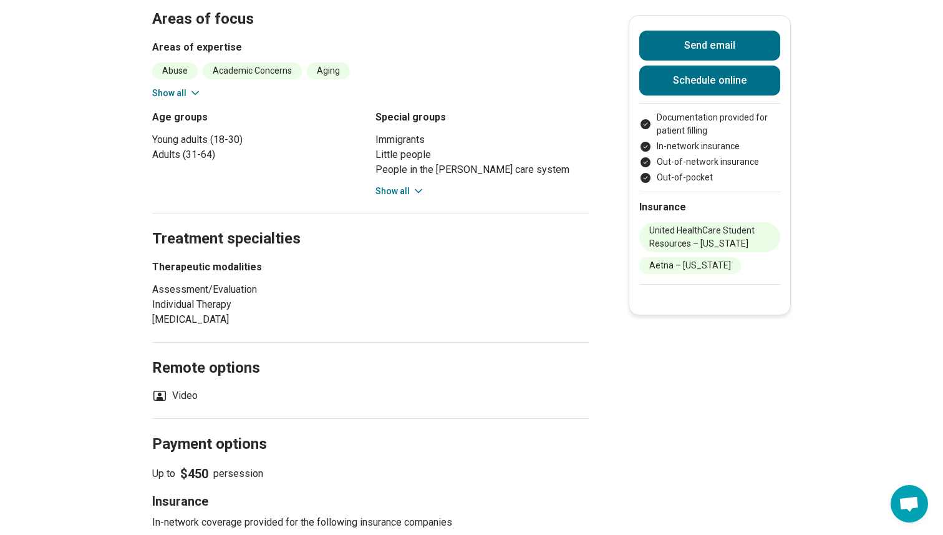
scroll to position [733, 0]
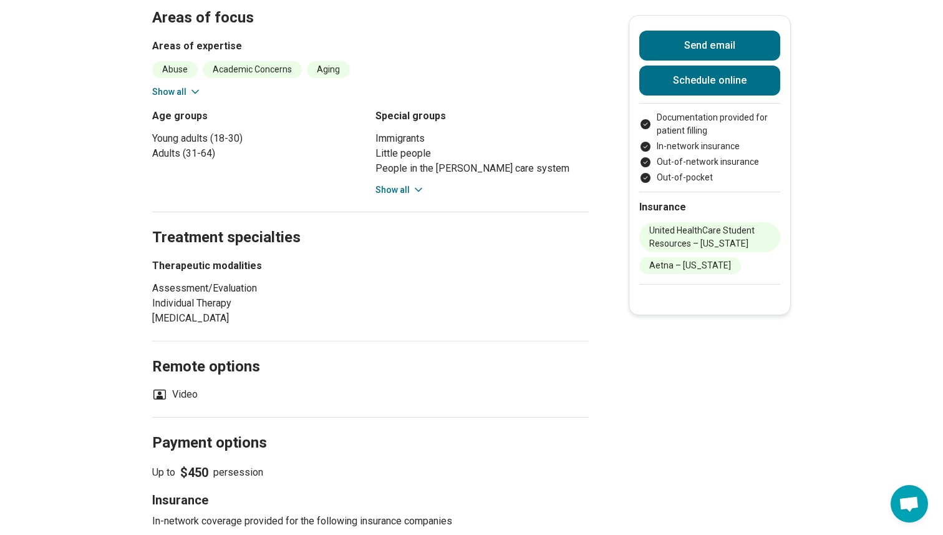
click at [416, 131] on div "Immigrants Little people People in the foster care system People of color Peopl…" at bounding box center [482, 164] width 213 height 66
click at [416, 183] on icon at bounding box center [418, 189] width 12 height 12
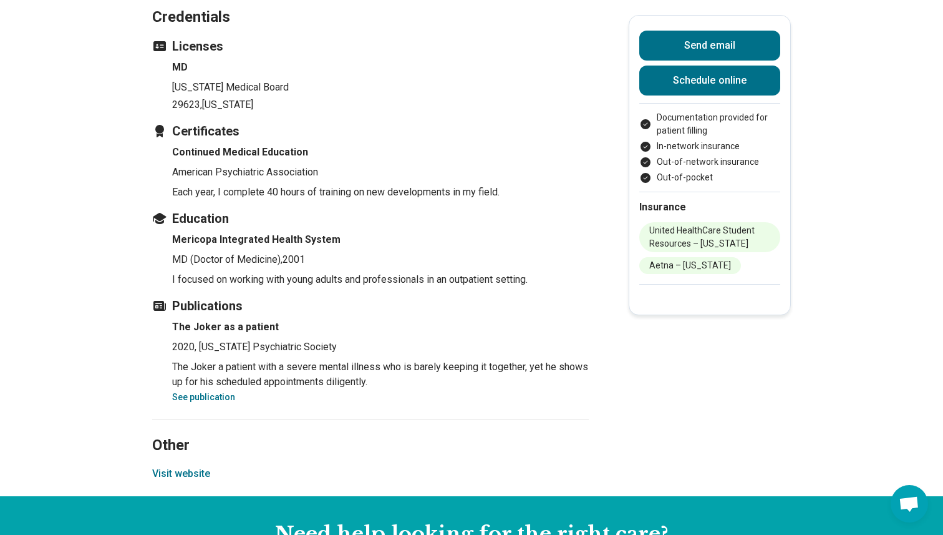
scroll to position [1589, 0]
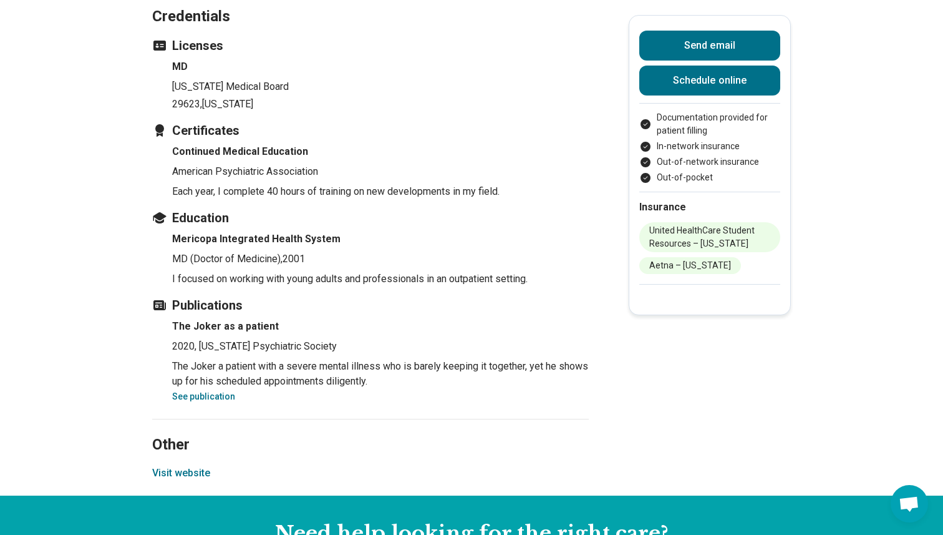
click at [182, 465] on button "Visit website" at bounding box center [181, 472] width 58 height 15
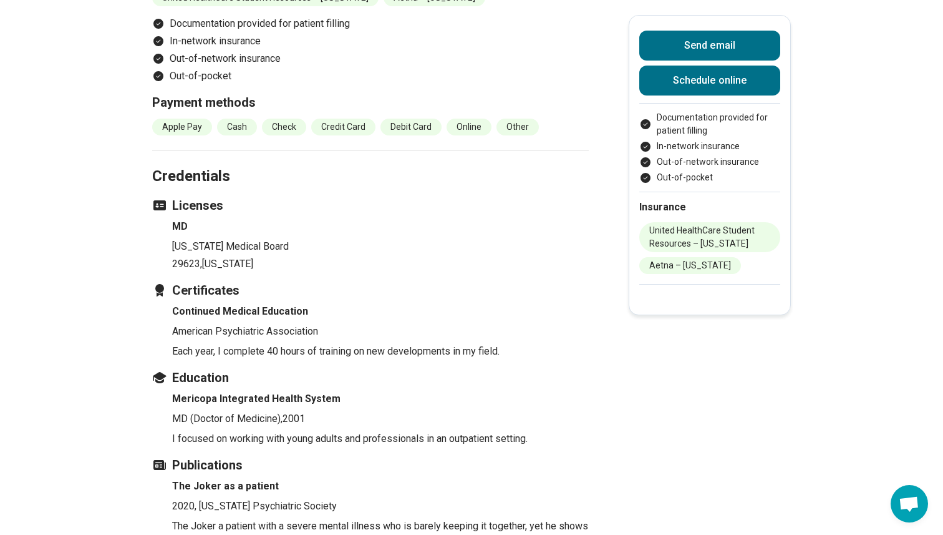
scroll to position [1429, 0]
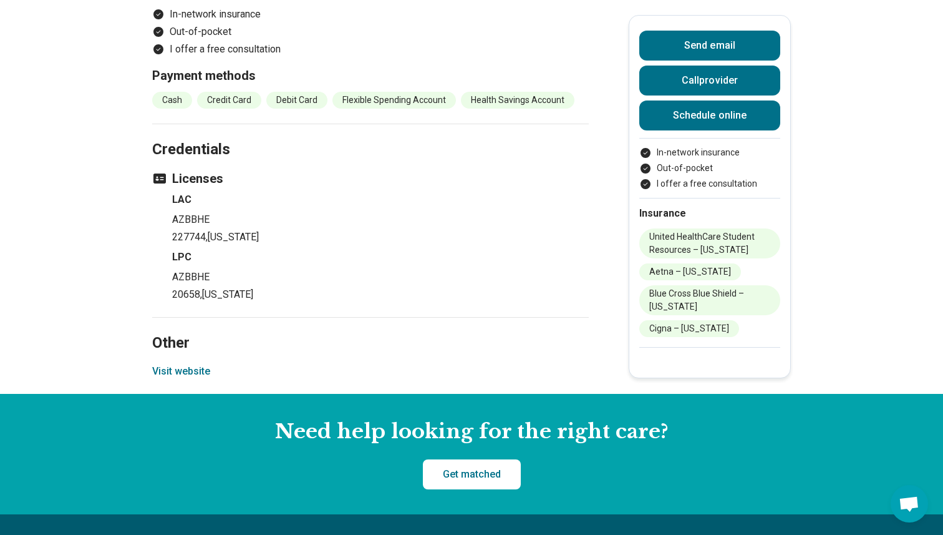
scroll to position [1387, 0]
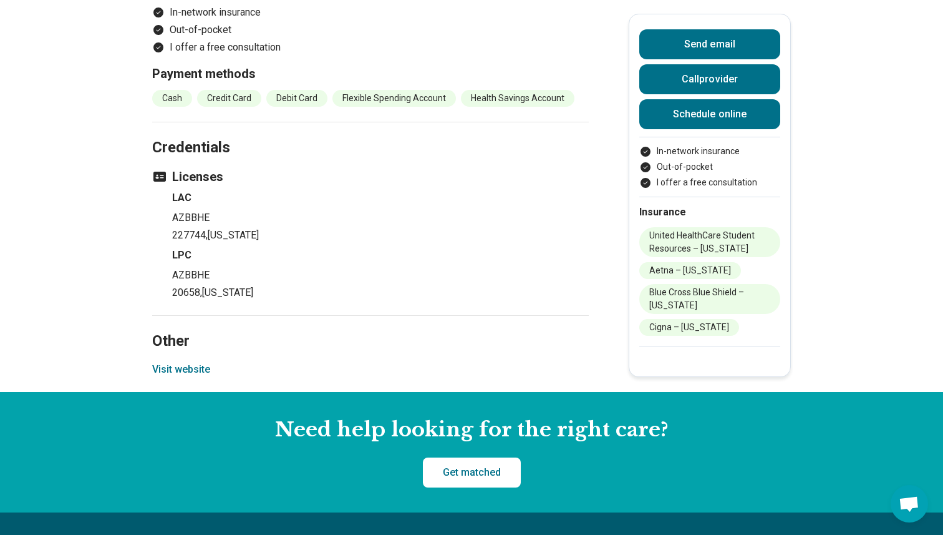
click at [200, 372] on button "Visit website" at bounding box center [181, 369] width 58 height 15
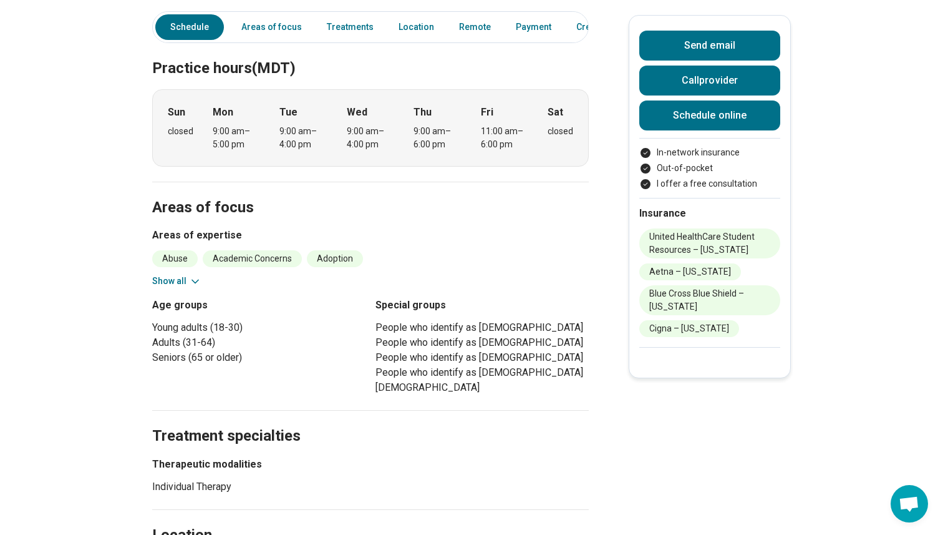
scroll to position [0, 0]
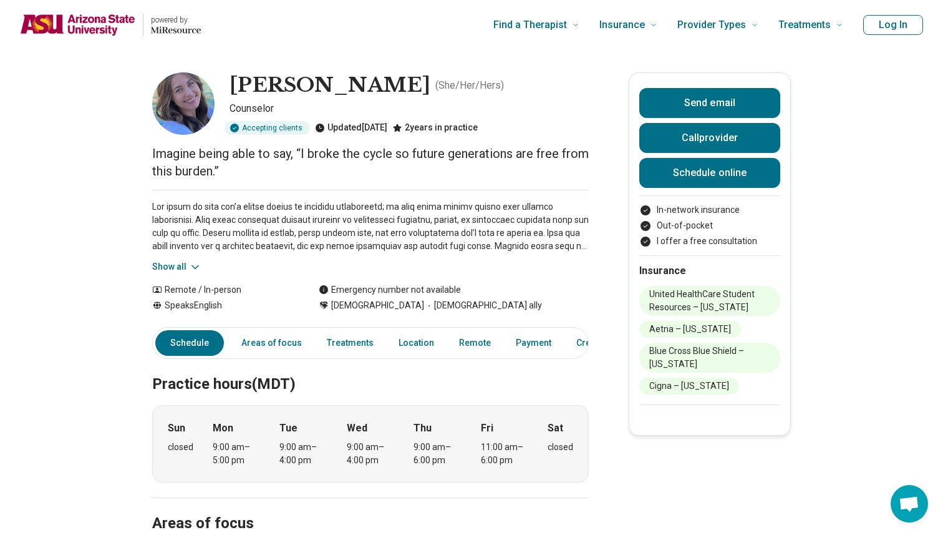
click at [195, 268] on icon at bounding box center [195, 267] width 12 height 12
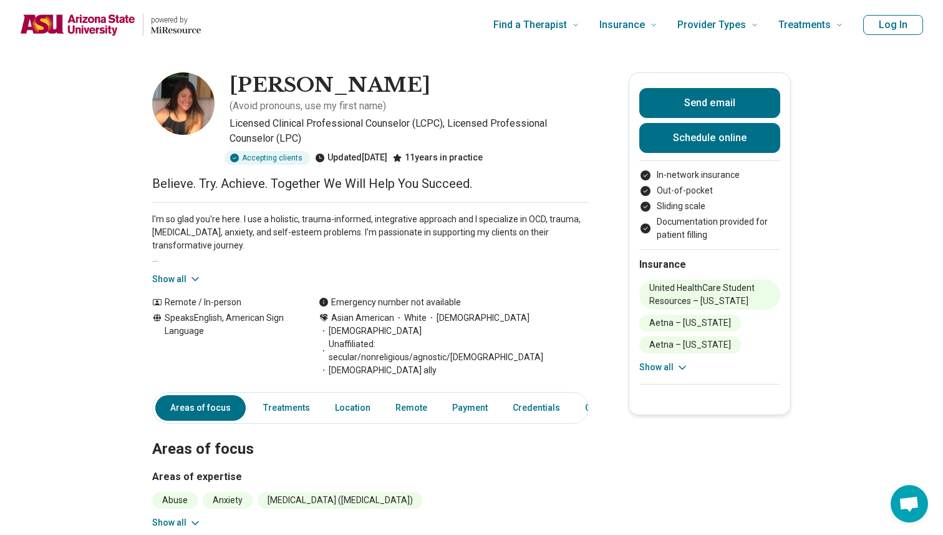
click at [197, 273] on button "Show all" at bounding box center [176, 279] width 49 height 13
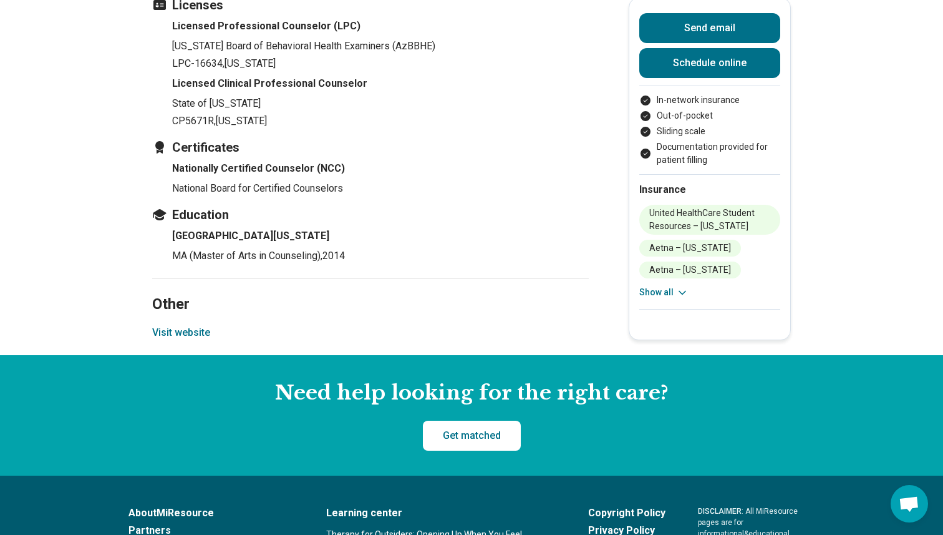
scroll to position [1634, 0]
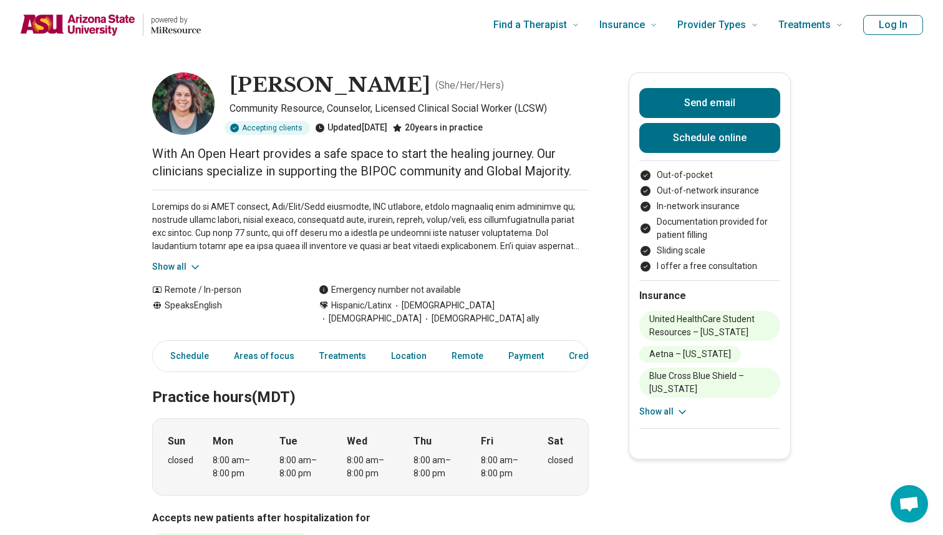
click at [190, 269] on icon at bounding box center [195, 267] width 12 height 12
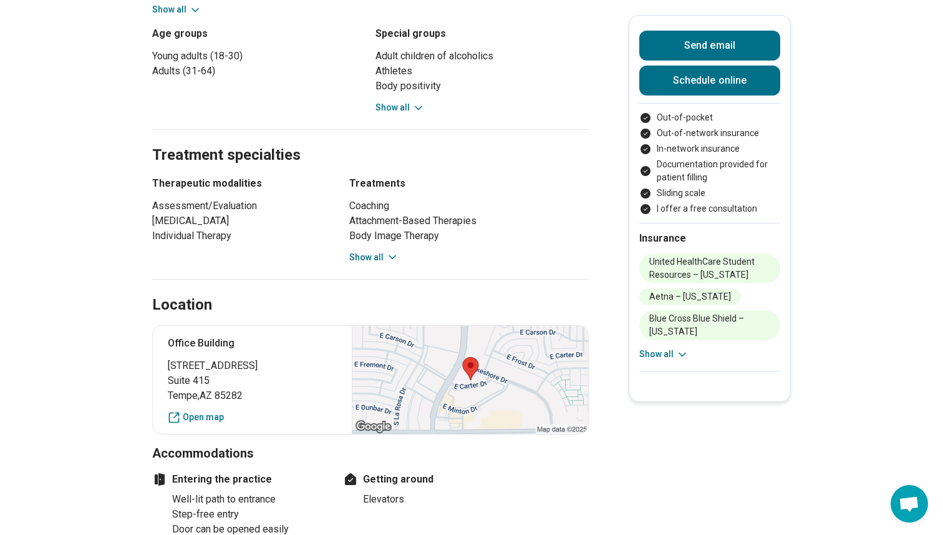
scroll to position [812, 0]
click at [391, 117] on h2 "Treatment specialties" at bounding box center [370, 139] width 437 height 51
click at [391, 104] on button "Show all" at bounding box center [400, 106] width 49 height 13
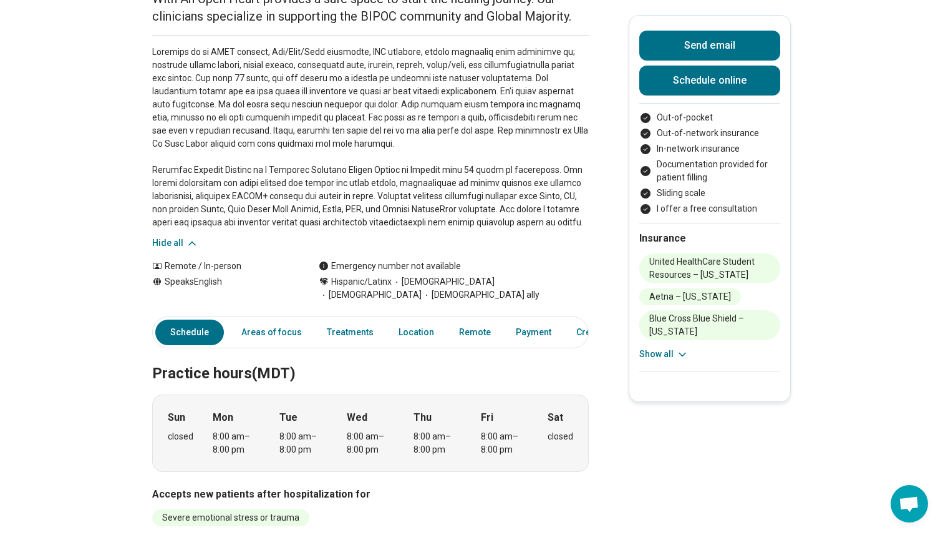
scroll to position [0, 0]
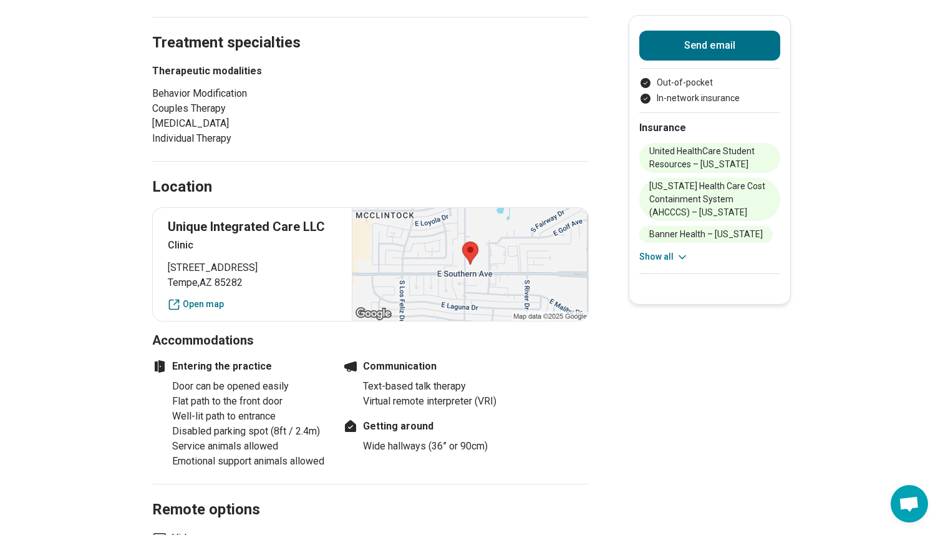
scroll to position [693, 0]
